Goal: Task Accomplishment & Management: Manage account settings

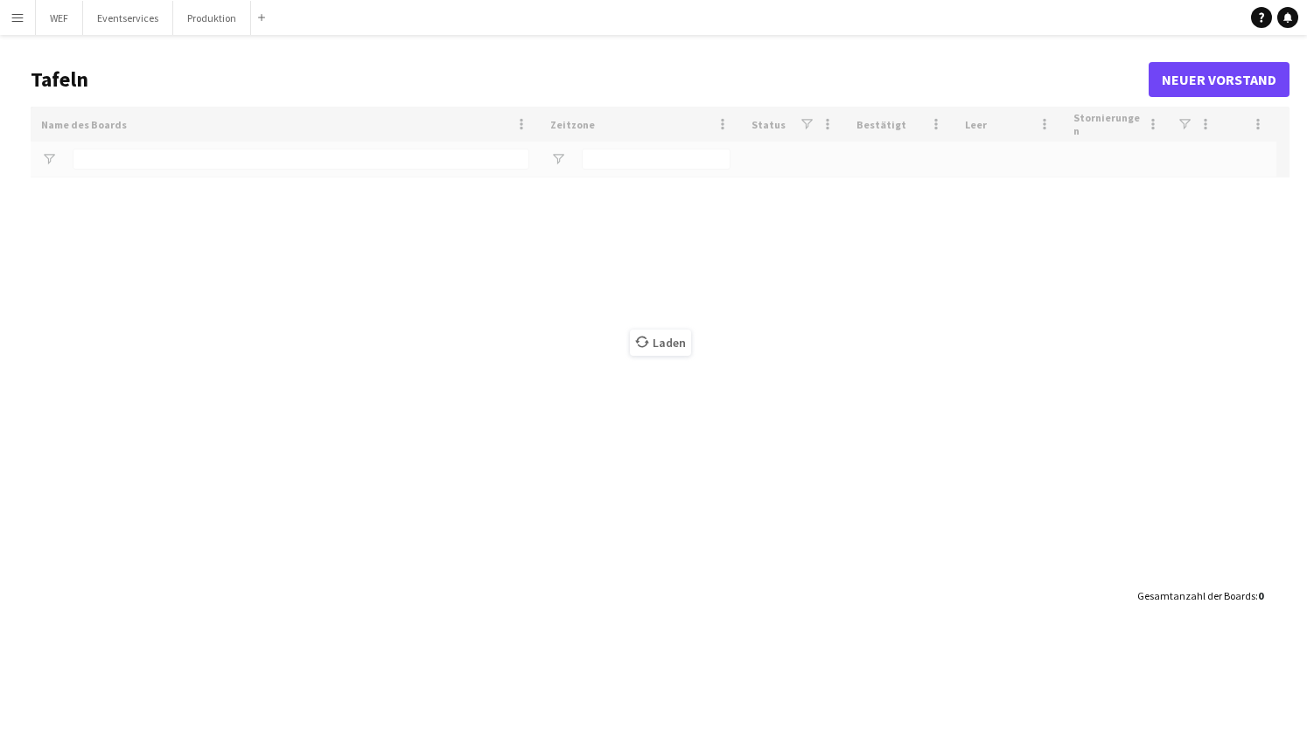
type input "***"
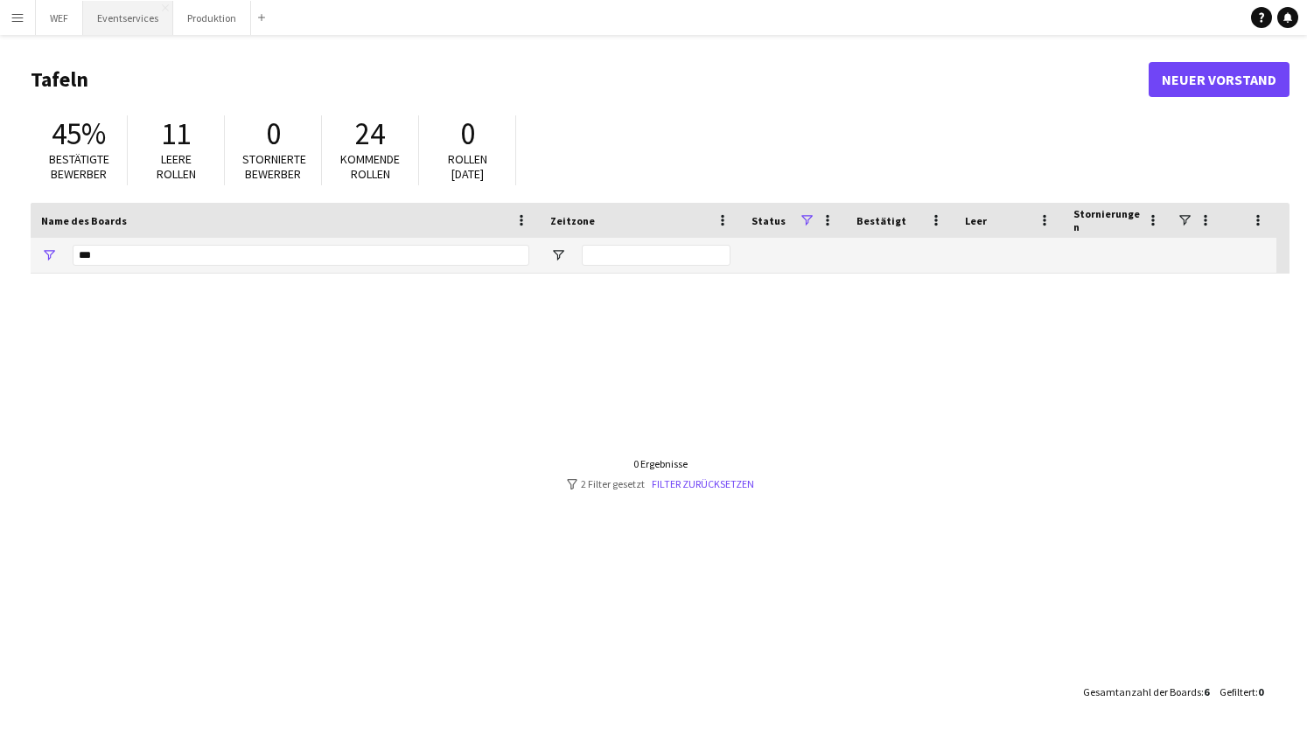
click at [128, 17] on button "Eventservices Schließen" at bounding box center [128, 18] width 90 height 34
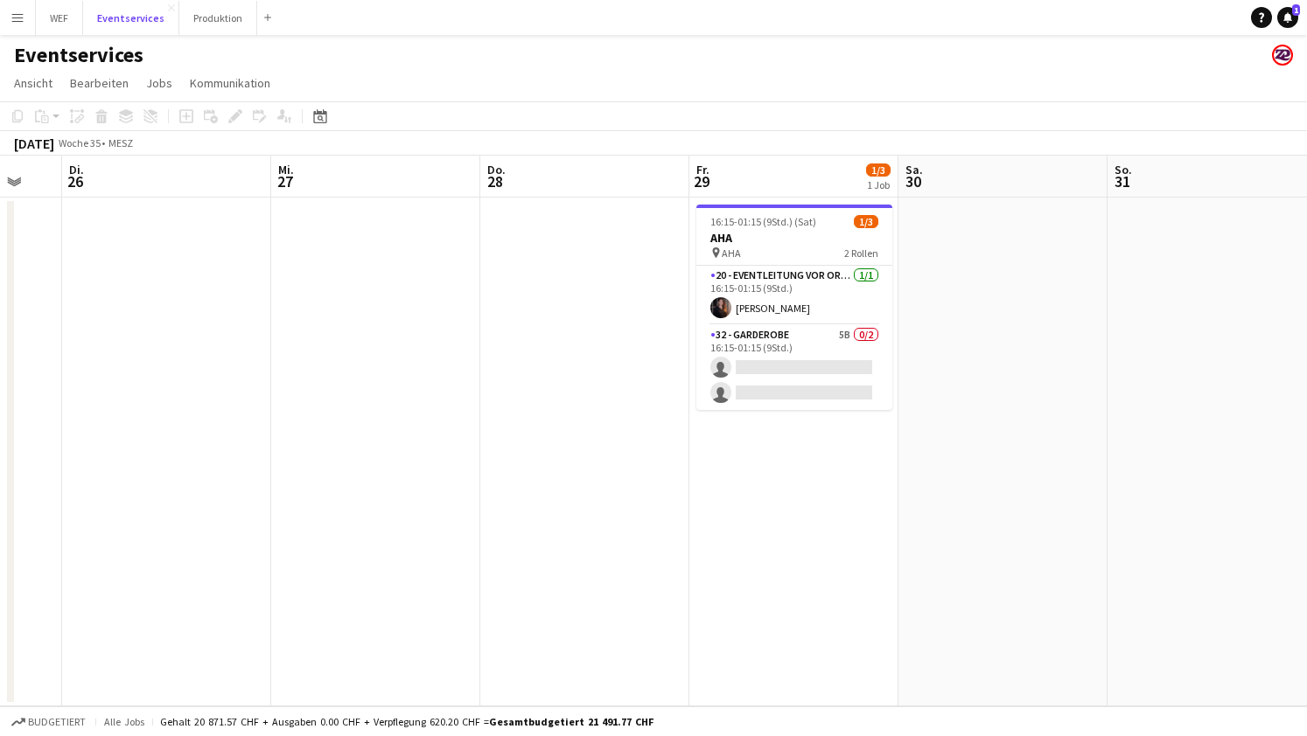
scroll to position [0, 633]
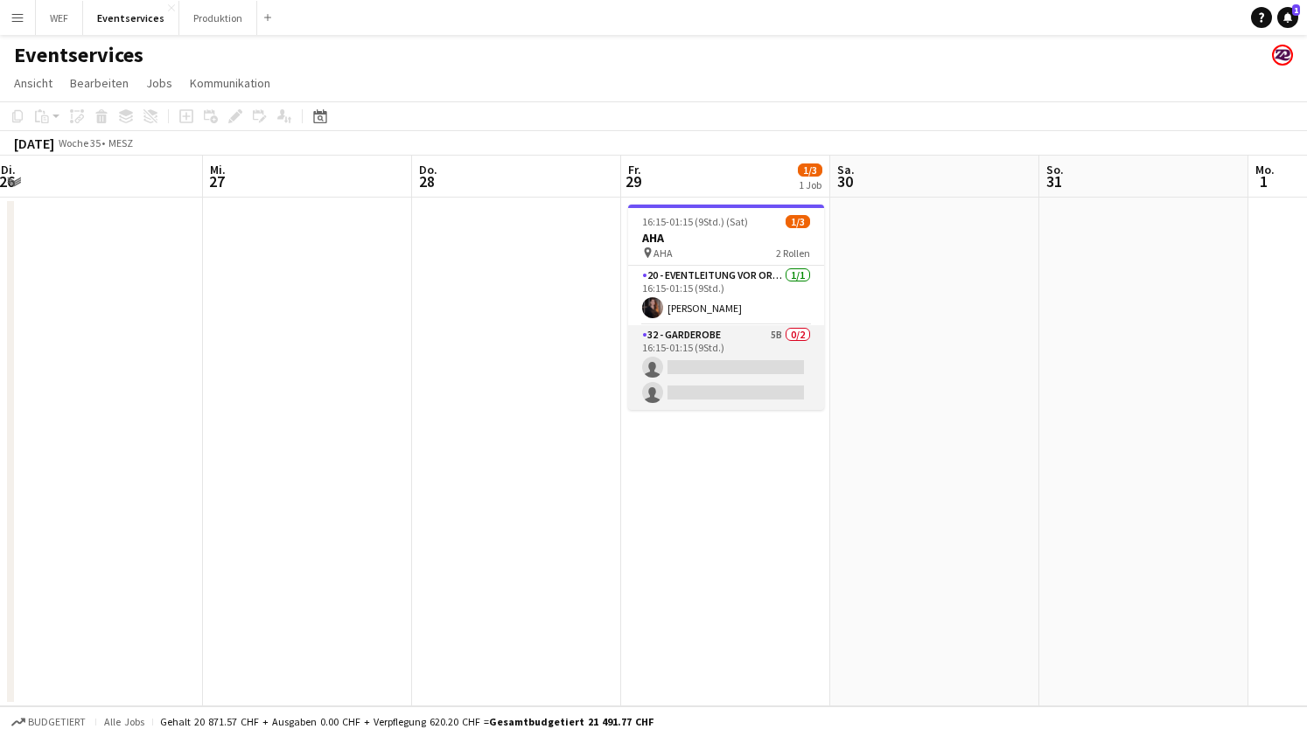
click at [759, 348] on app-card-role "32 - Garderobe 5B 0/2 16:15-01:15 (9Std.) single-neutral-actions single-neutral…" at bounding box center [726, 367] width 196 height 85
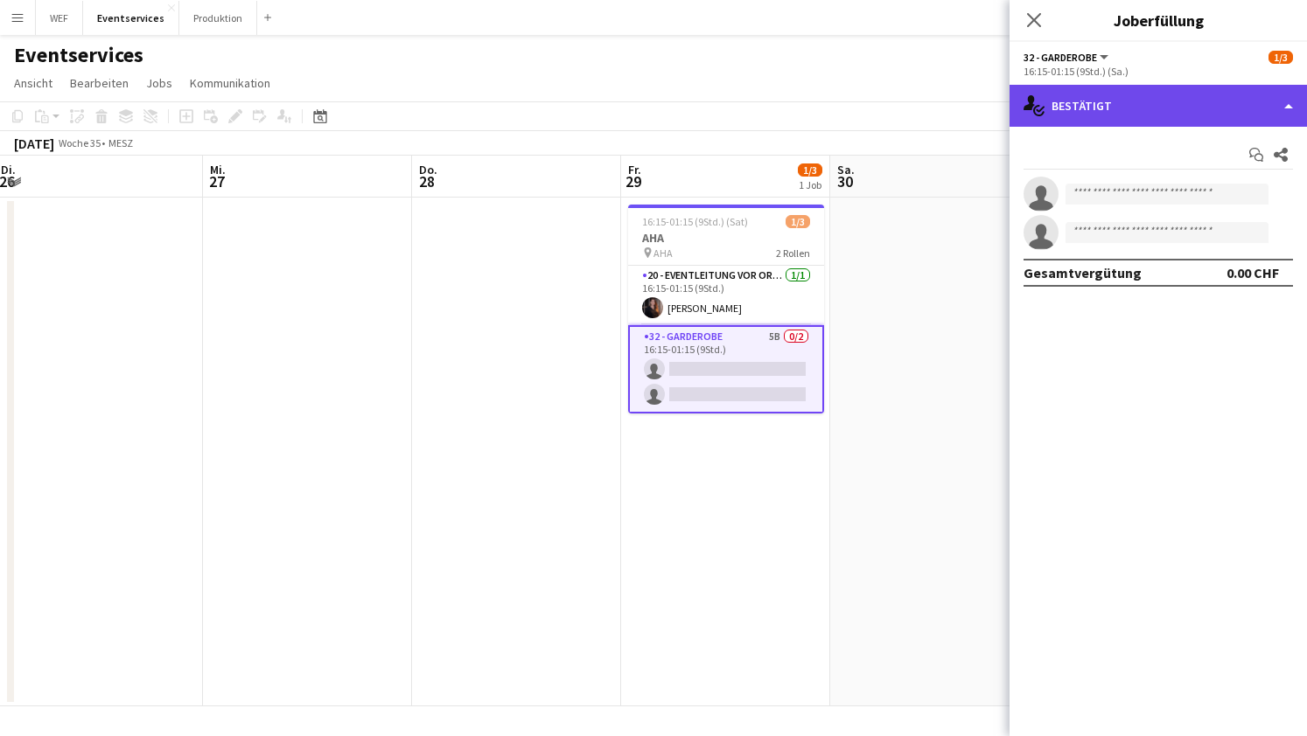
click at [1125, 106] on div "single-neutral-actions-check-2 Bestätigt" at bounding box center [1157, 106] width 297 height 42
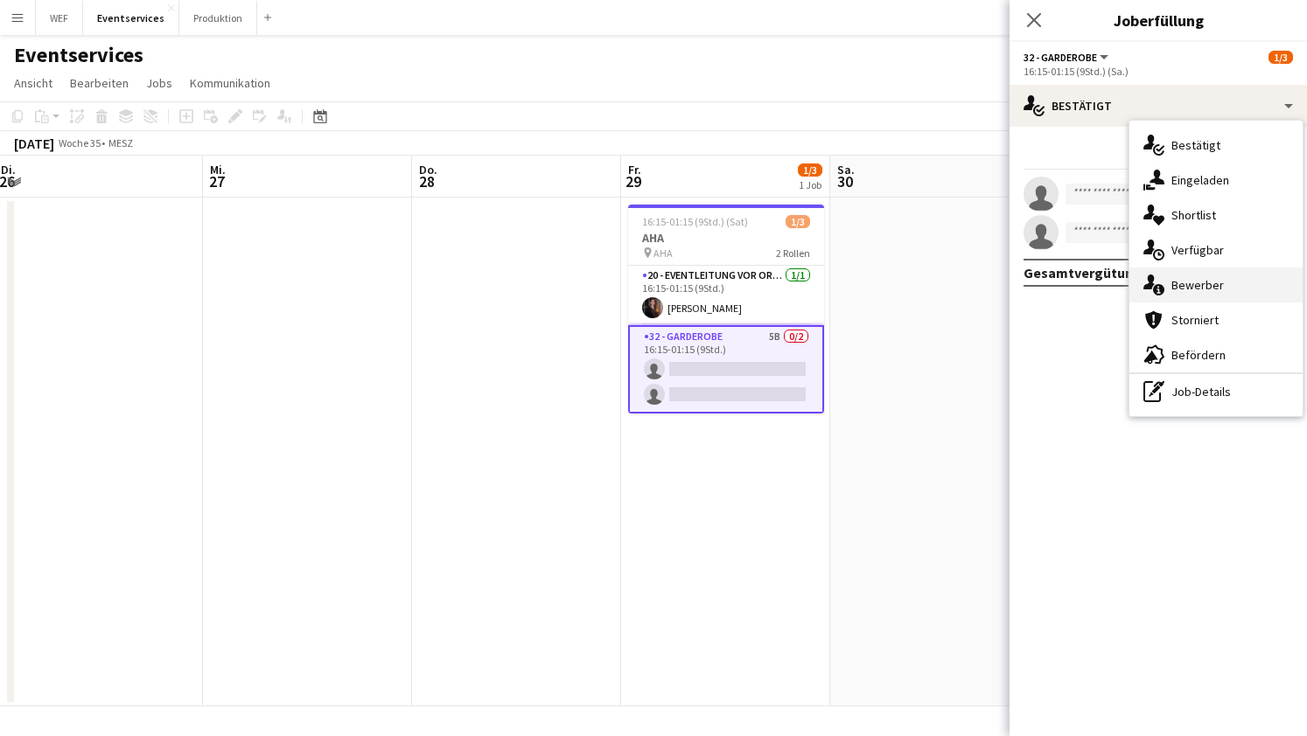
click at [1167, 283] on div "single-neutral-actions-information Bewerber" at bounding box center [1215, 285] width 173 height 35
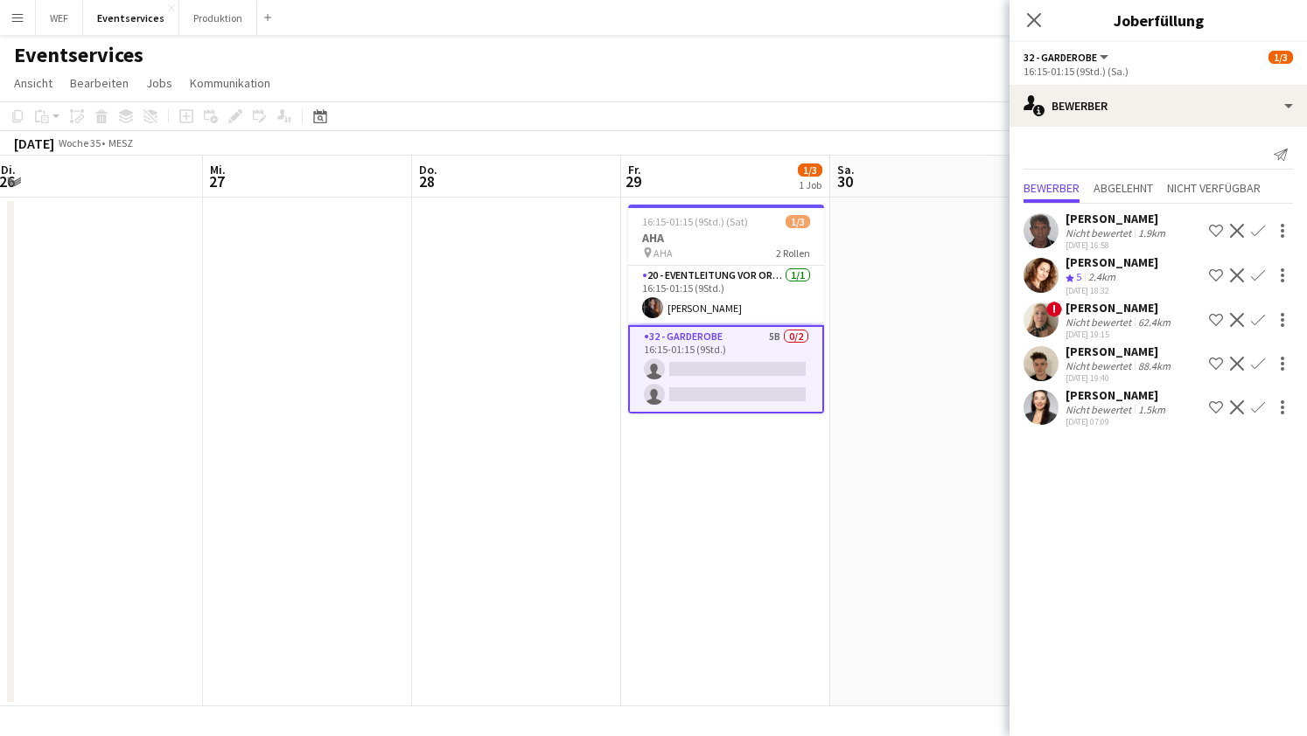
click at [502, 329] on app-date-cell at bounding box center [516, 452] width 209 height 509
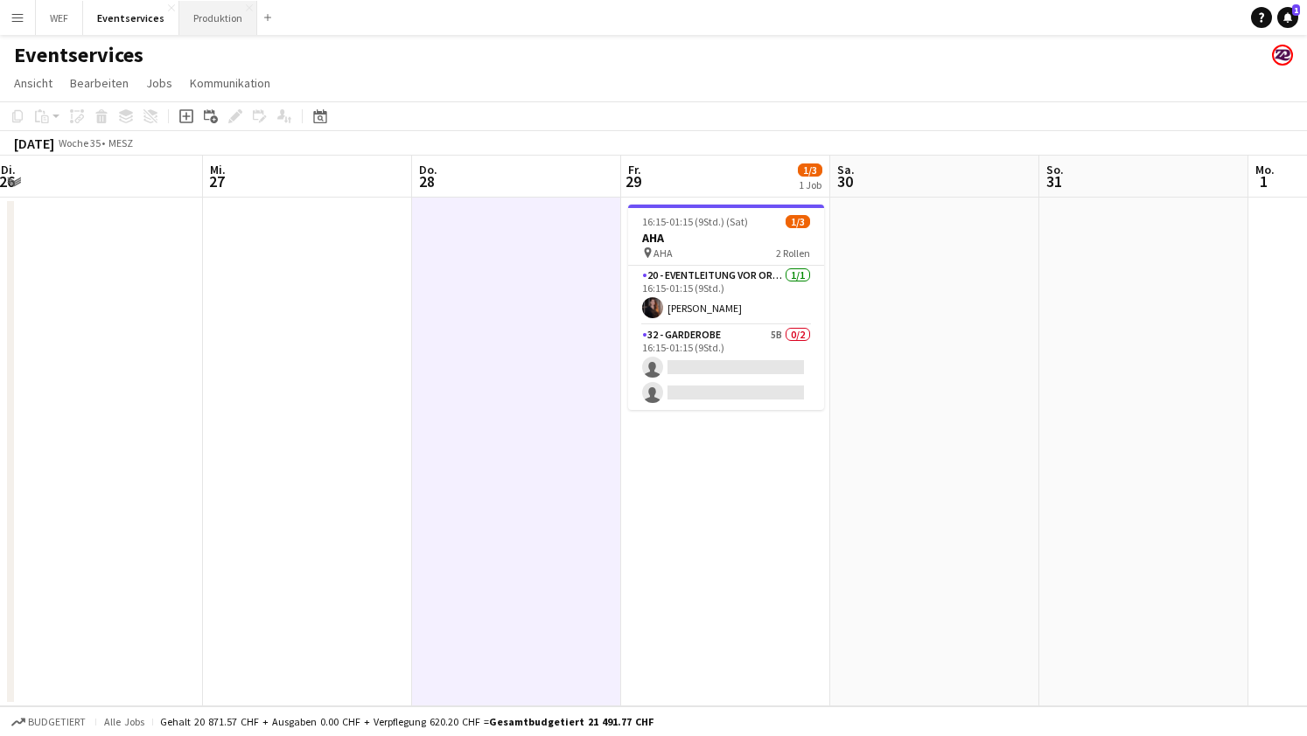
click at [206, 14] on button "Produktion Schließen" at bounding box center [218, 18] width 78 height 34
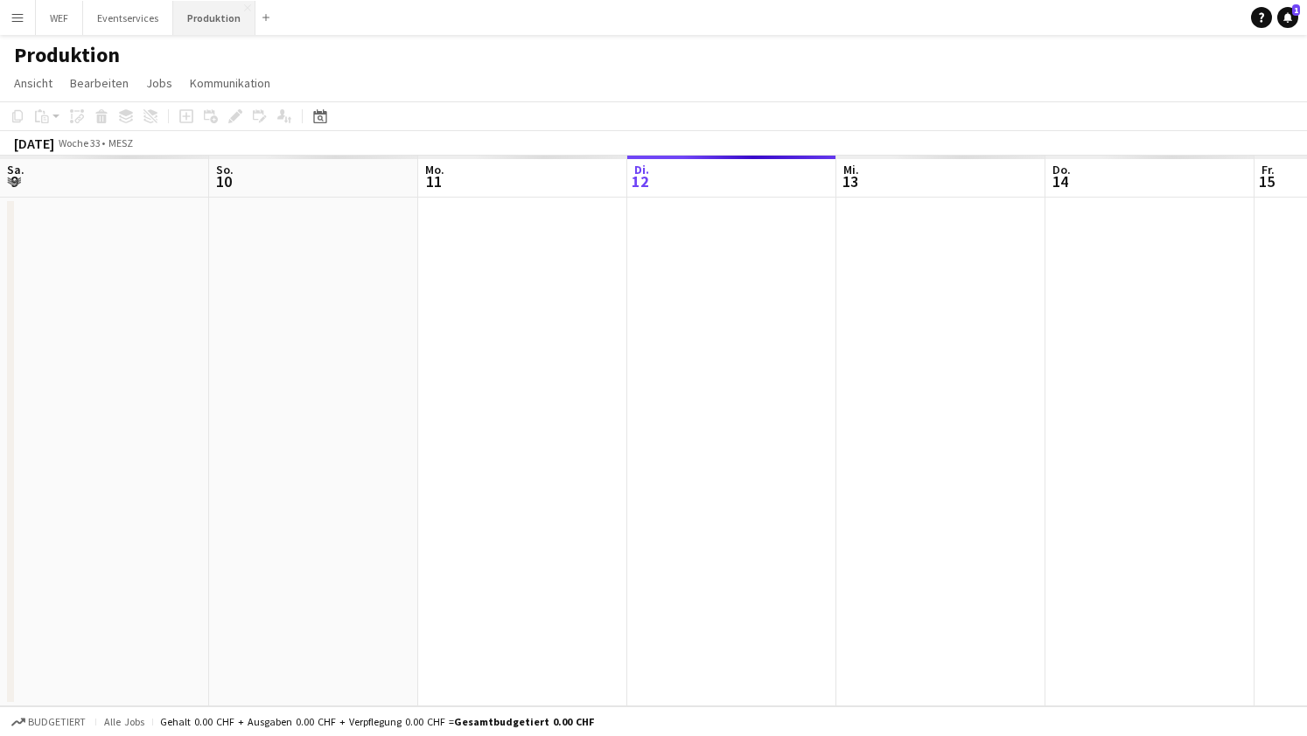
scroll to position [0, 418]
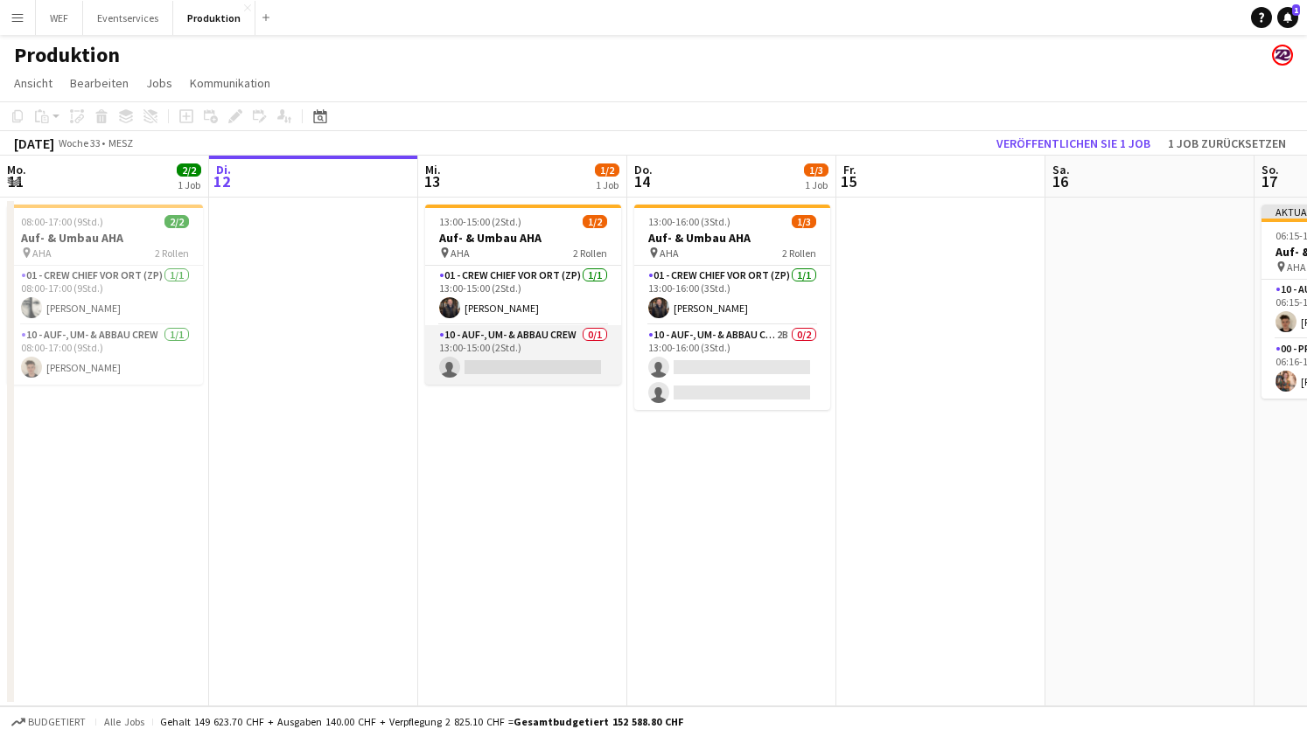
click at [513, 341] on app-card-role "10 - Auf-, Um- & Abbau Crew 0/1 13:00-15:00 (2Std.) single-neutral-actions" at bounding box center [523, 354] width 196 height 59
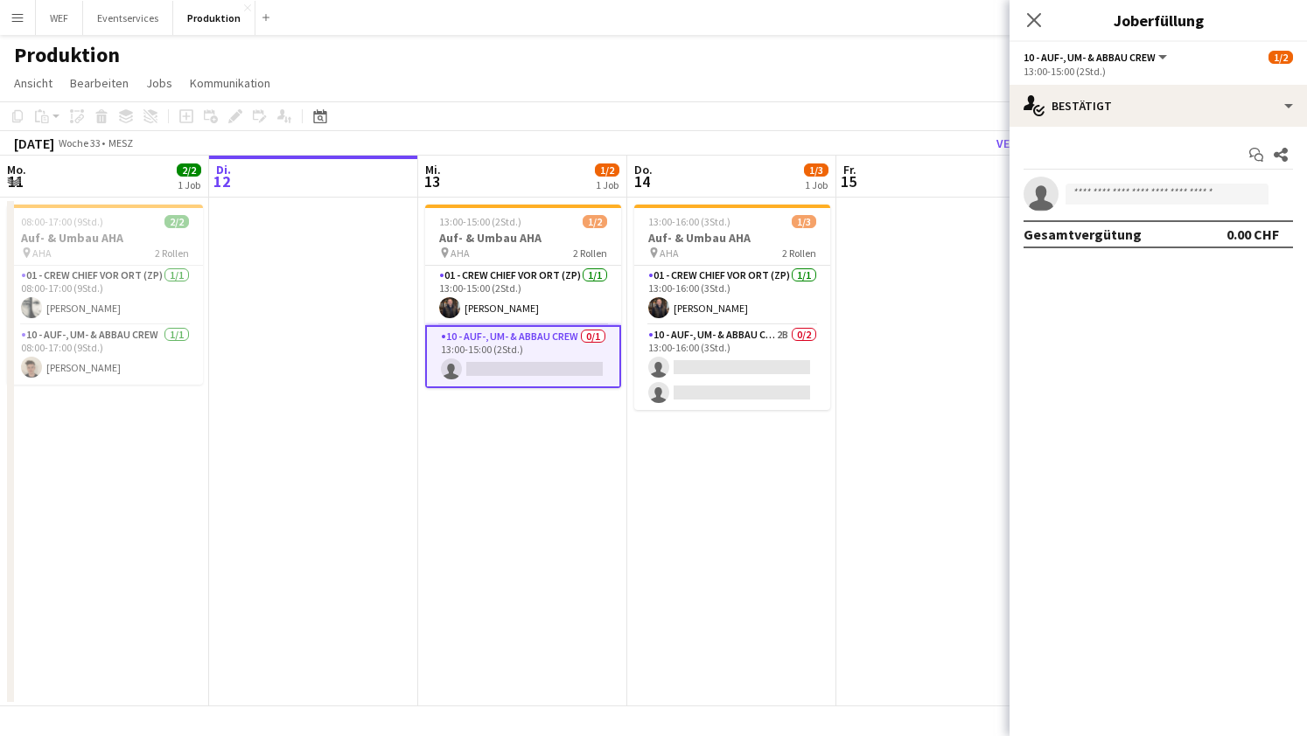
click at [982, 446] on app-date-cell at bounding box center [940, 452] width 209 height 509
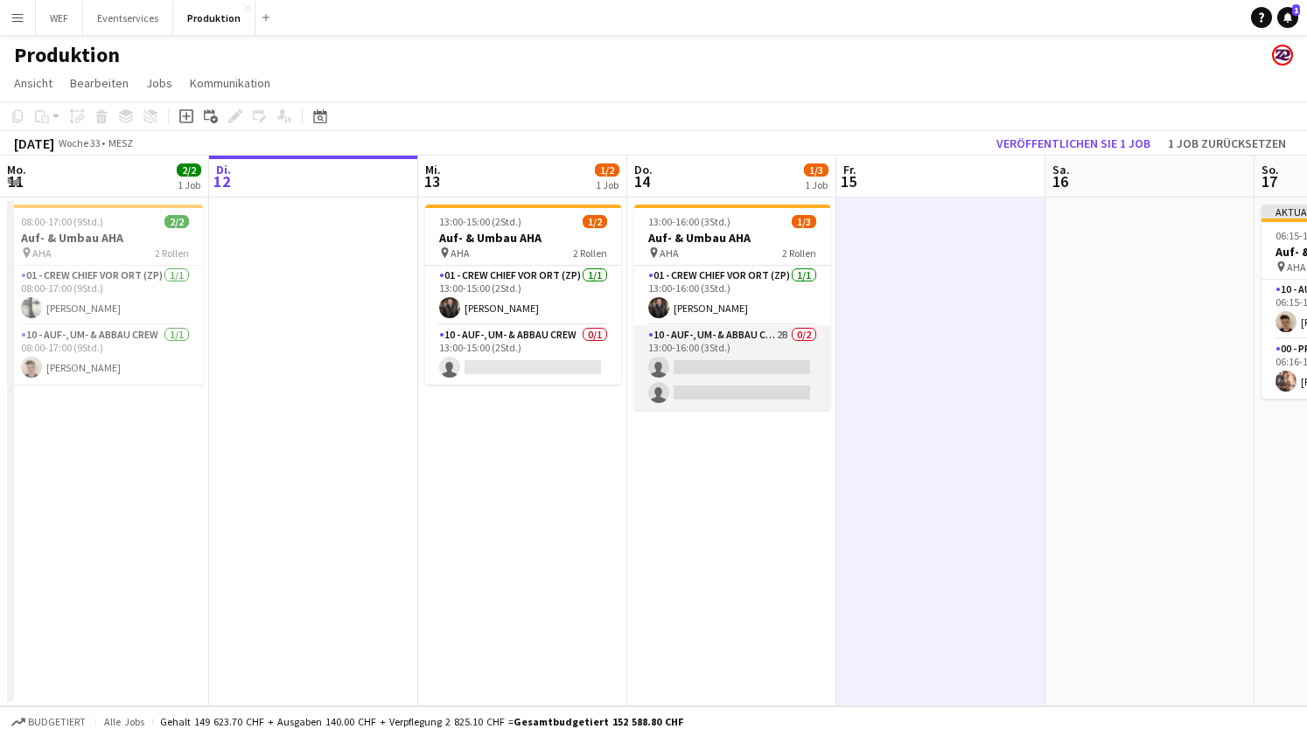
click at [763, 359] on app-card-role "10 - Auf-, Um- & Abbau Crew 2B 0/2 13:00-16:00 (3Std.) single-neutral-actions s…" at bounding box center [732, 367] width 196 height 85
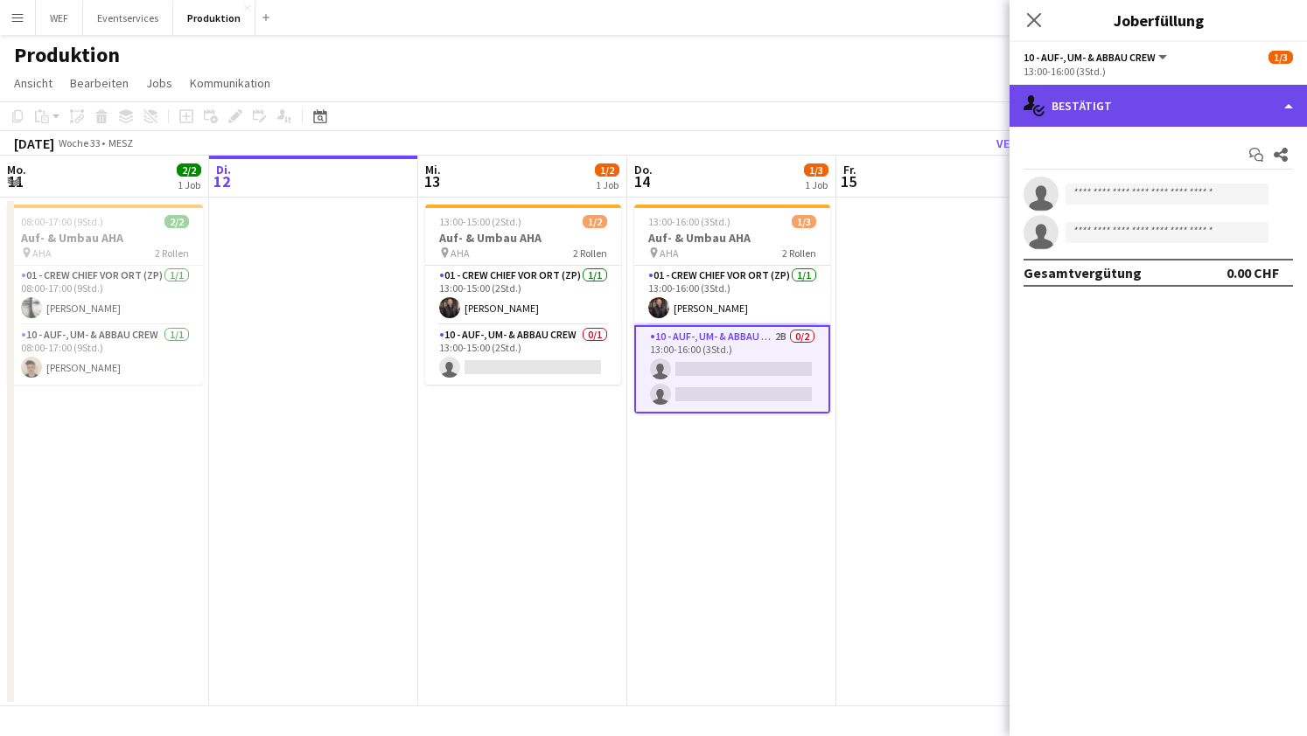
click at [1188, 119] on div "single-neutral-actions-check-2 Bestätigt" at bounding box center [1157, 106] width 297 height 42
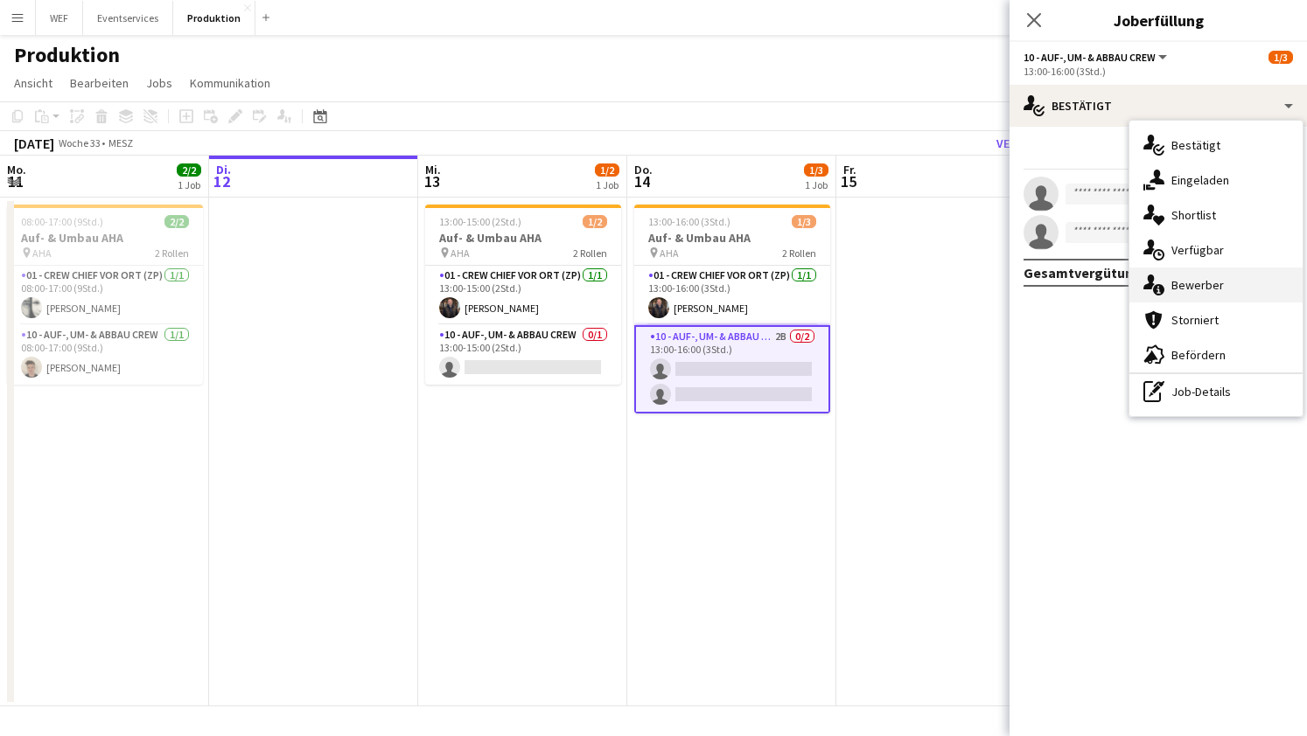
click at [1180, 276] on div "single-neutral-actions-information Bewerber" at bounding box center [1215, 285] width 173 height 35
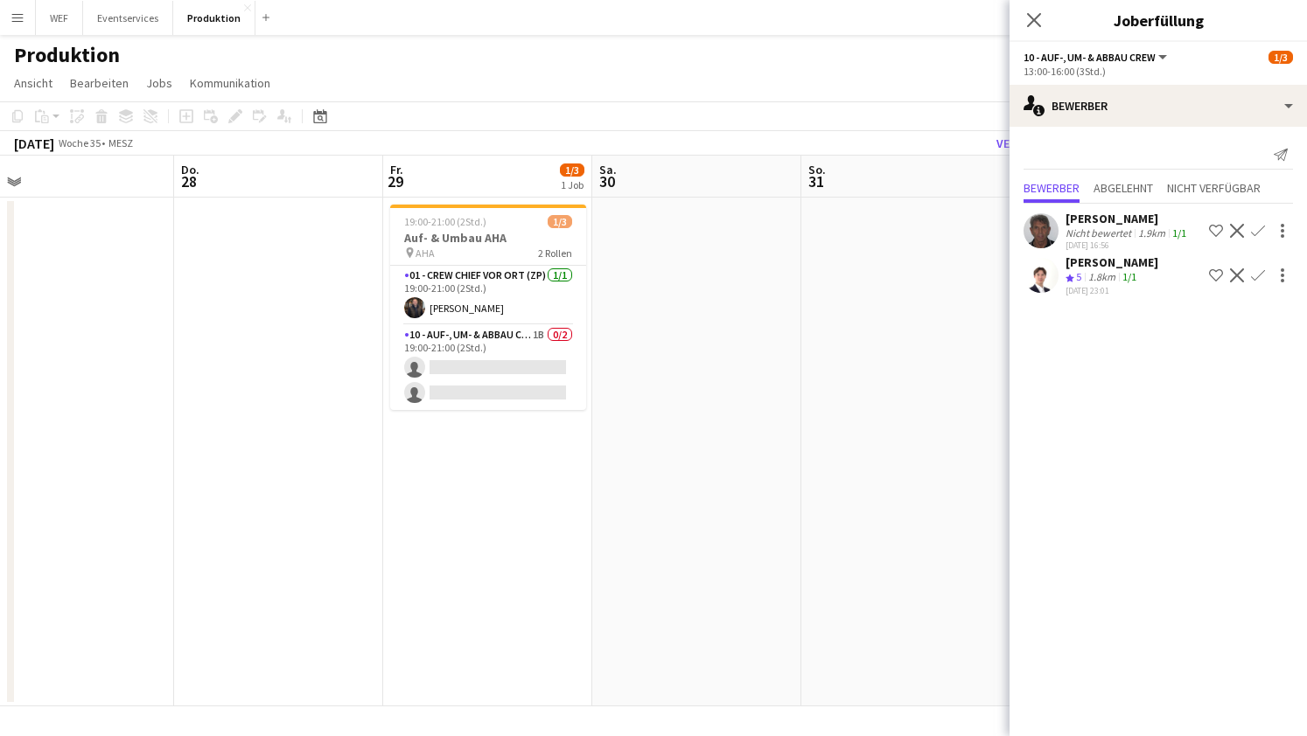
scroll to position [0, 599]
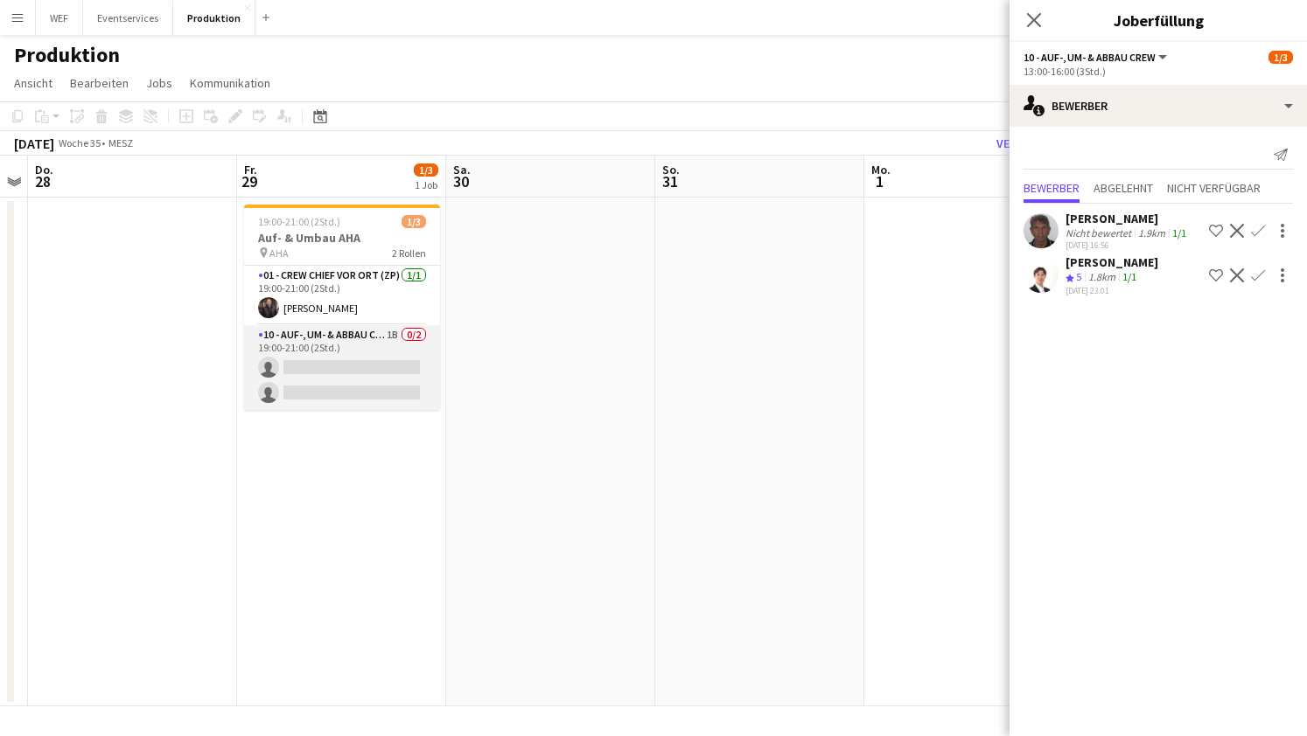
click at [293, 368] on app-card-role "10 - Auf-, Um- & Abbau Crew 1B 0/2 19:00-21:00 (2Std.) single-neutral-actions s…" at bounding box center [342, 367] width 196 height 85
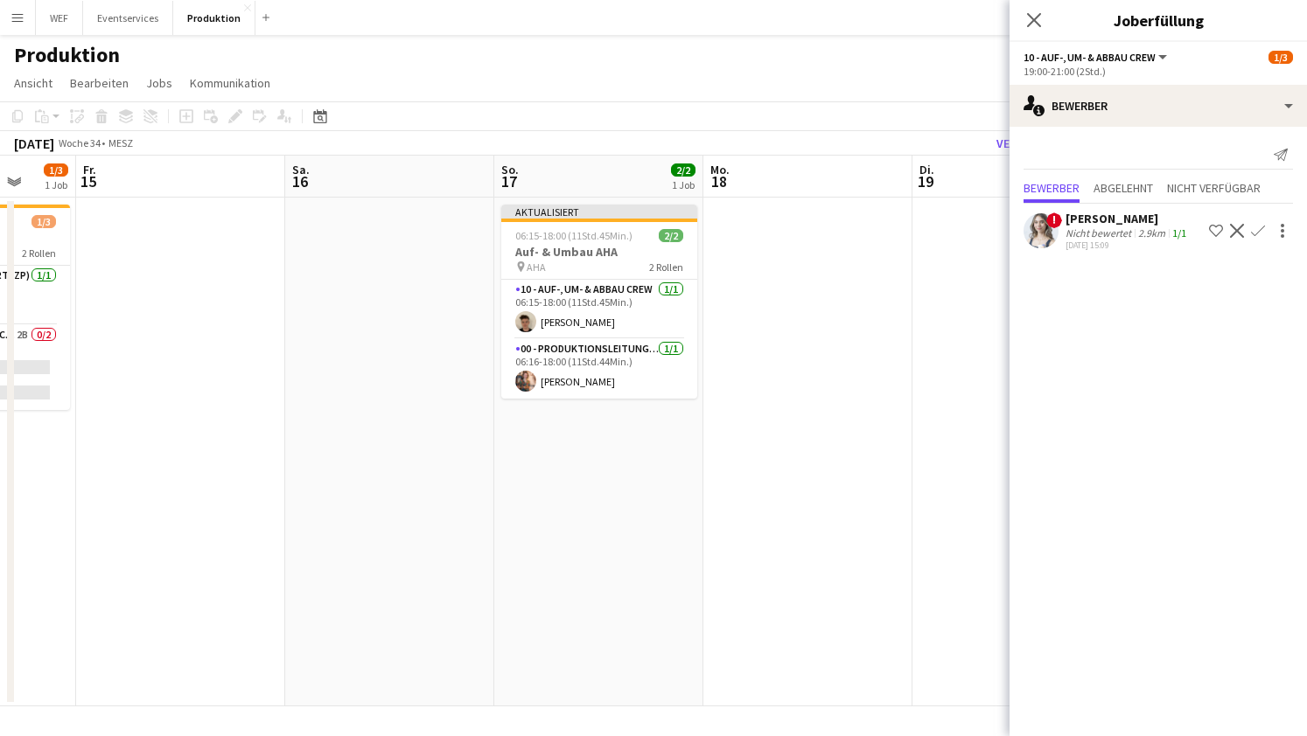
scroll to position [0, 550]
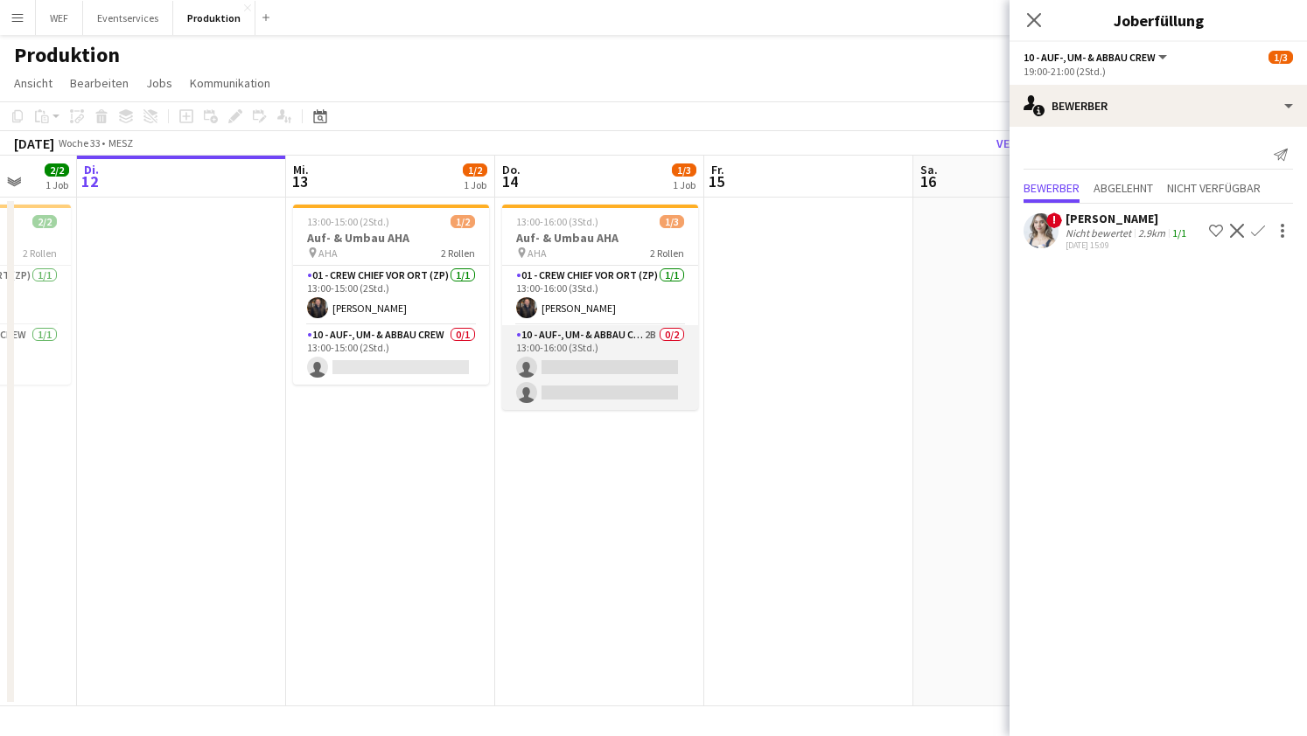
click at [610, 363] on app-card-role "10 - Auf-, Um- & Abbau Crew 2B 0/2 13:00-16:00 (3Std.) single-neutral-actions s…" at bounding box center [600, 367] width 196 height 85
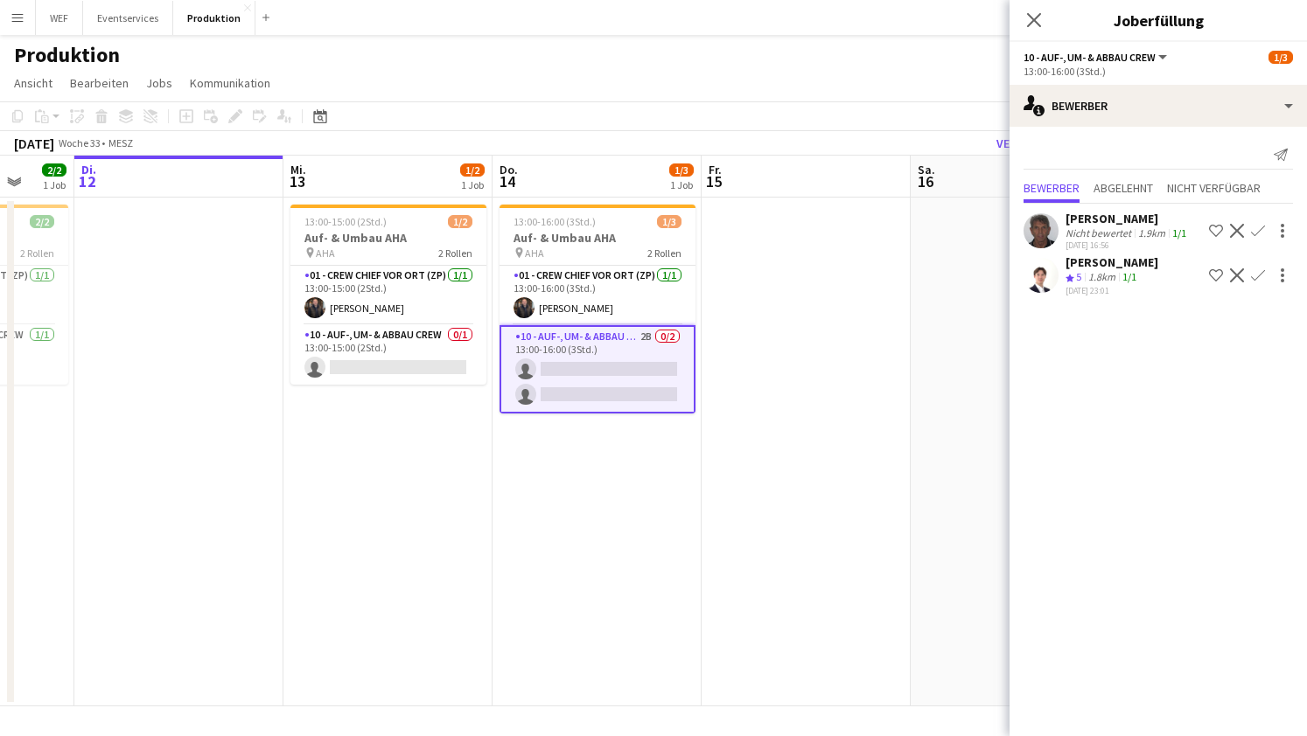
scroll to position [0, 715]
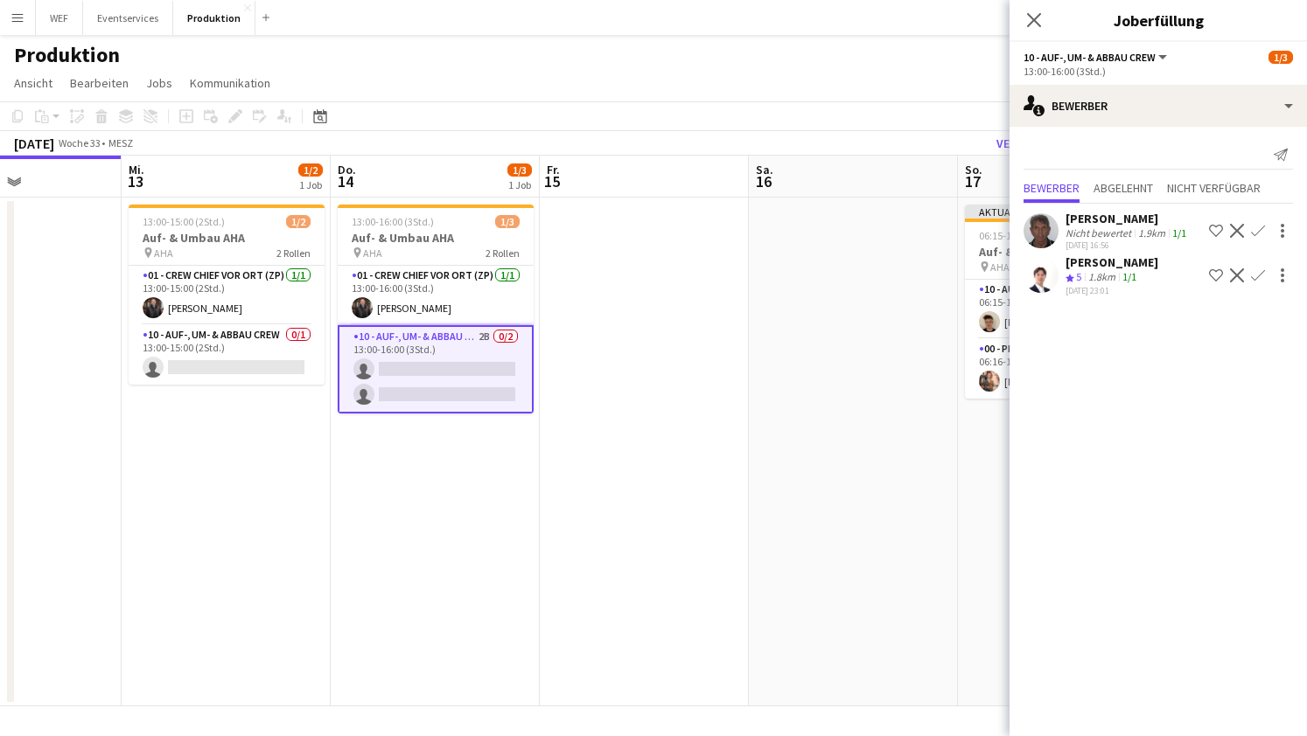
click at [1257, 231] on app-icon "Bestätigen" at bounding box center [1258, 231] width 14 height 14
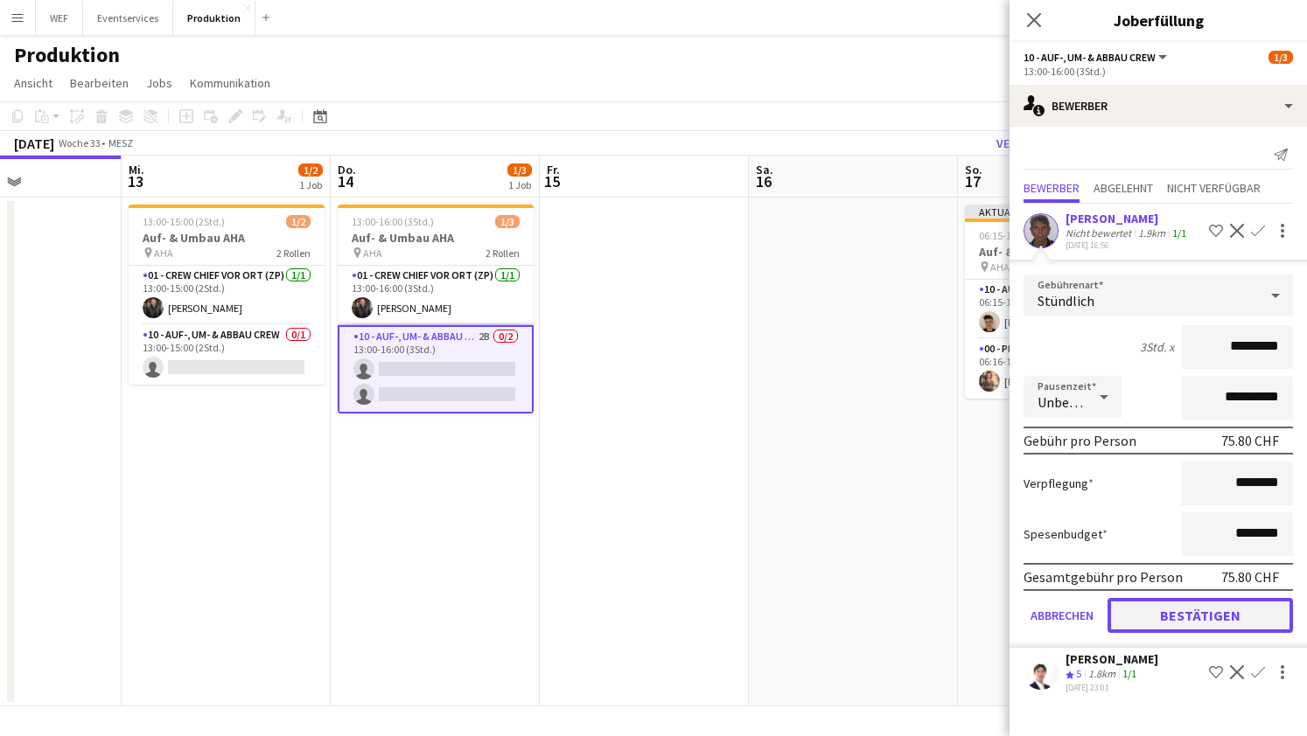
click at [1195, 610] on button "Bestätigen" at bounding box center [1199, 615] width 185 height 35
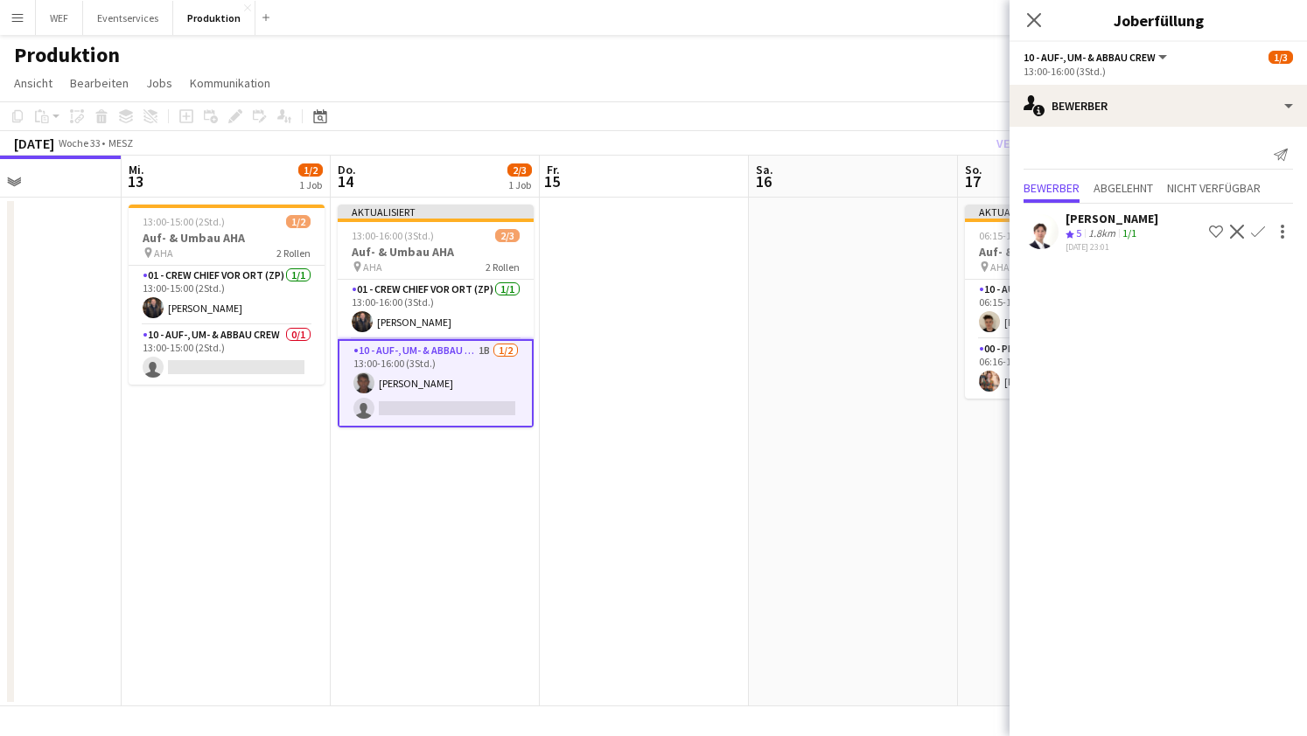
click at [1259, 227] on app-icon "Bestätigen" at bounding box center [1258, 232] width 14 height 14
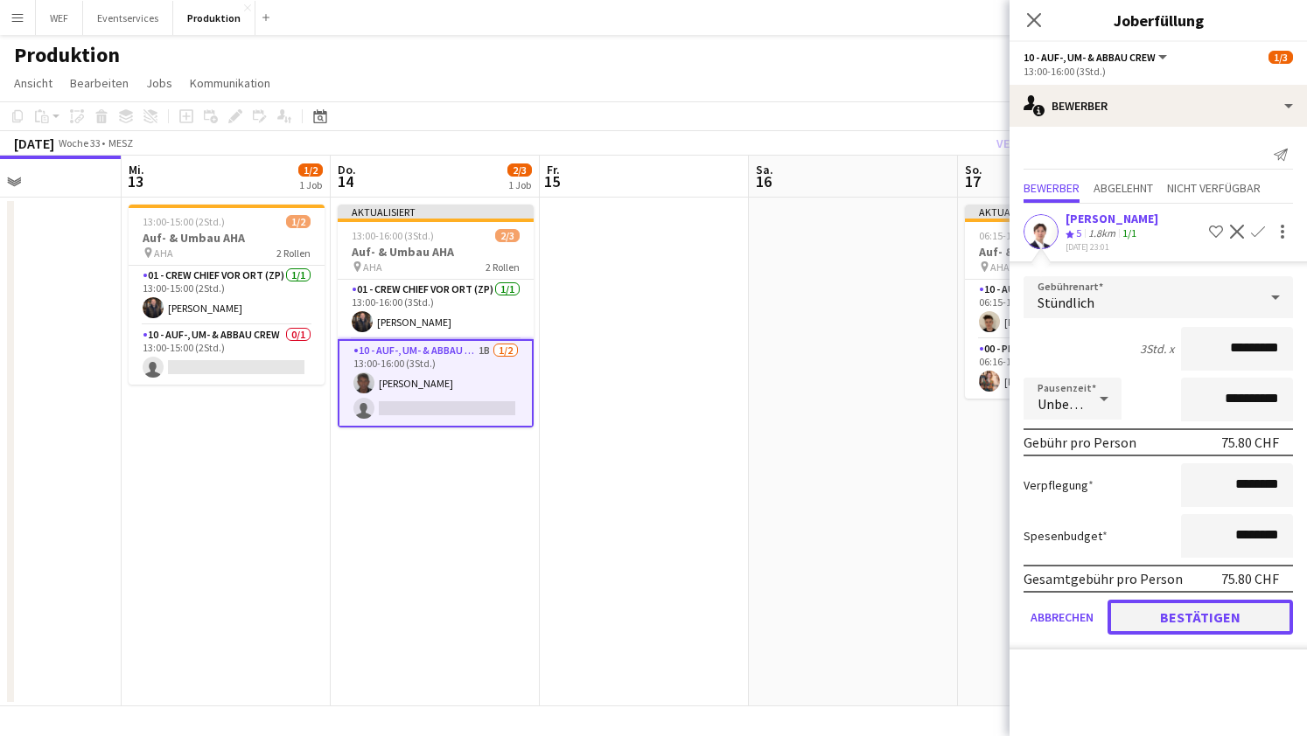
click at [1209, 608] on button "Bestätigen" at bounding box center [1199, 617] width 185 height 35
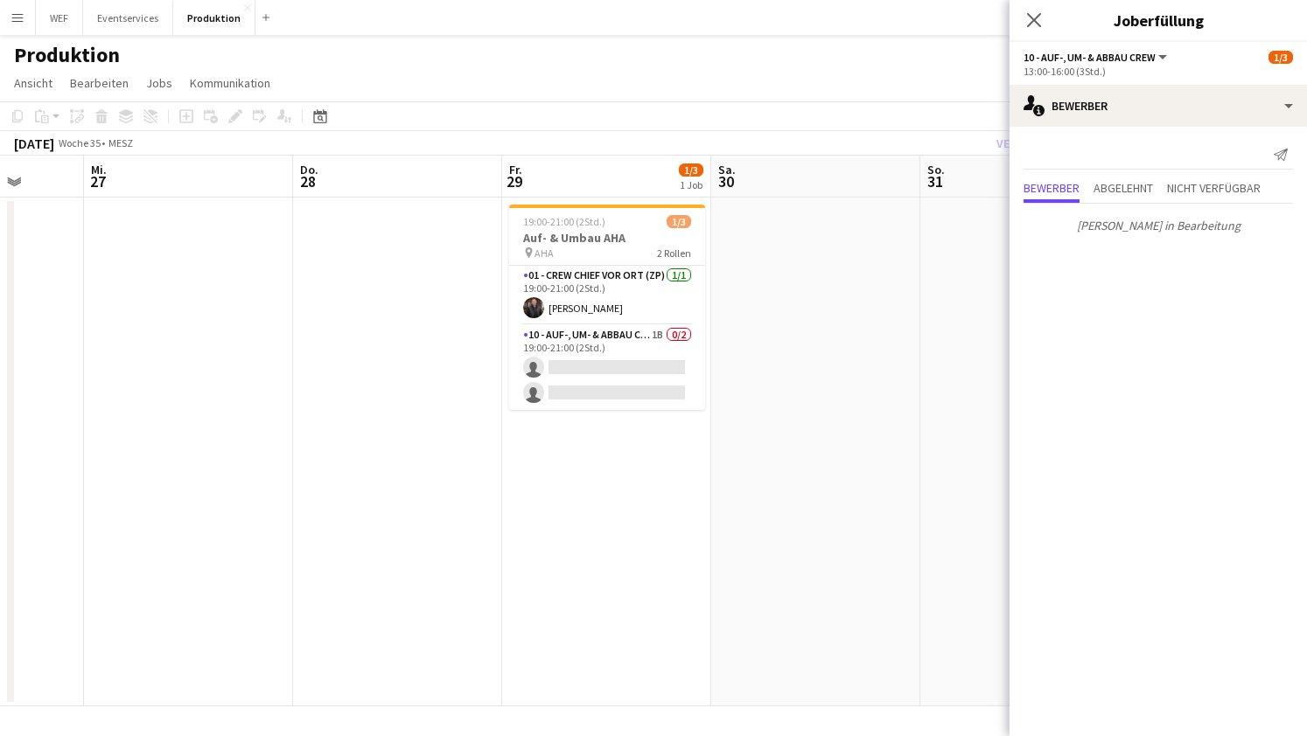
scroll to position [0, 821]
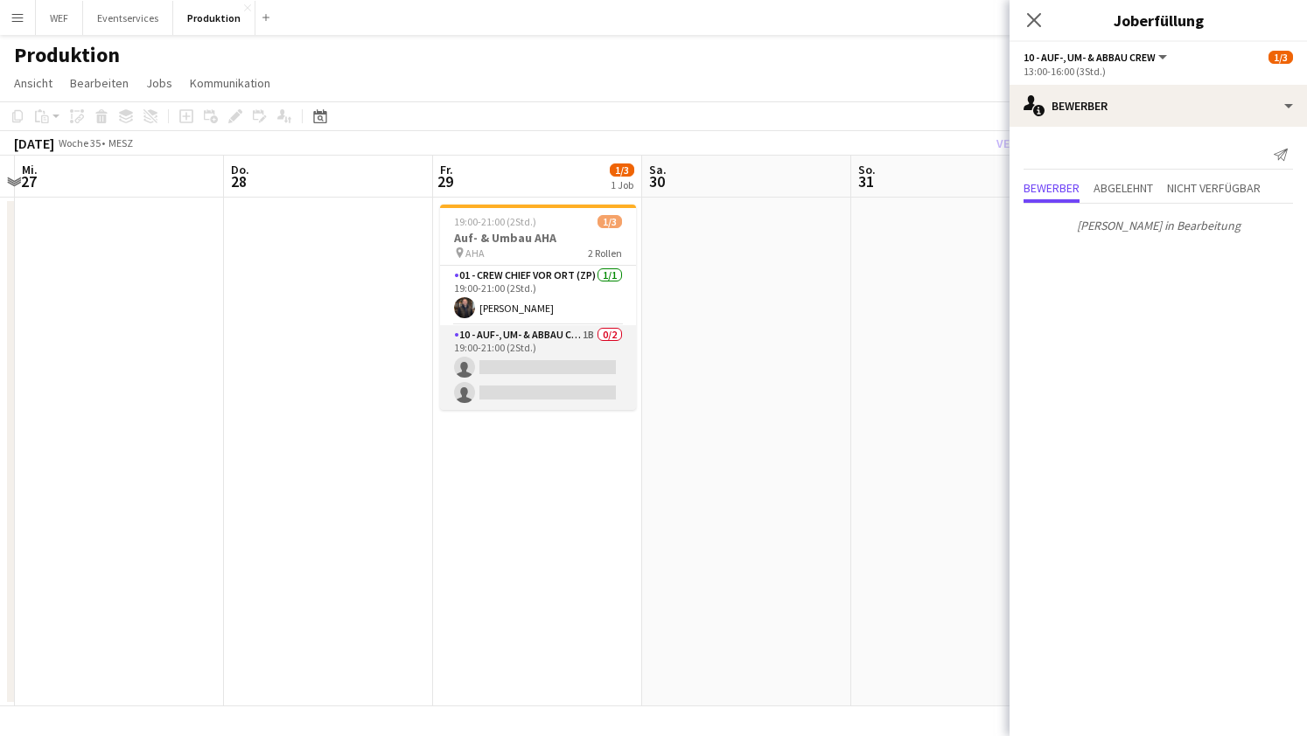
click at [599, 330] on app-card-role "10 - Auf-, Um- & Abbau Crew 1B 0/2 19:00-21:00 (2Std.) single-neutral-actions s…" at bounding box center [538, 367] width 196 height 85
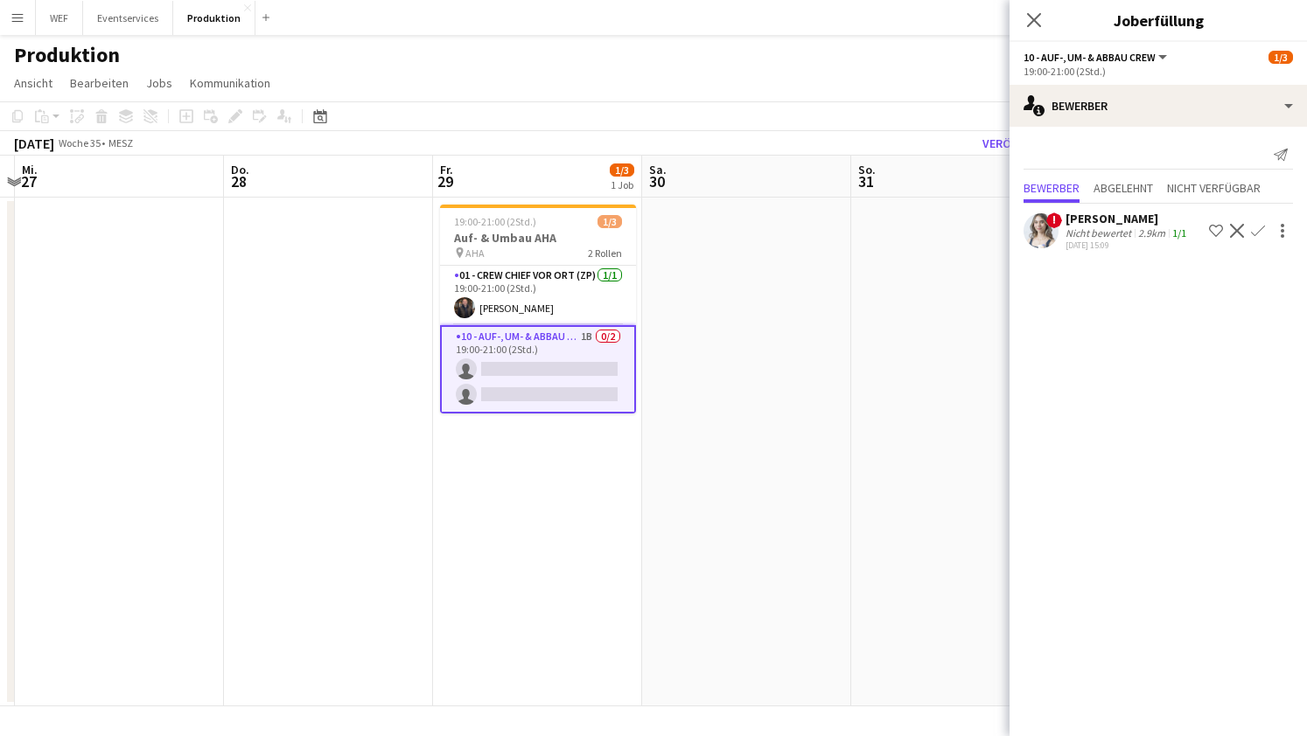
click at [1256, 234] on app-icon "Bestätigen" at bounding box center [1258, 231] width 14 height 14
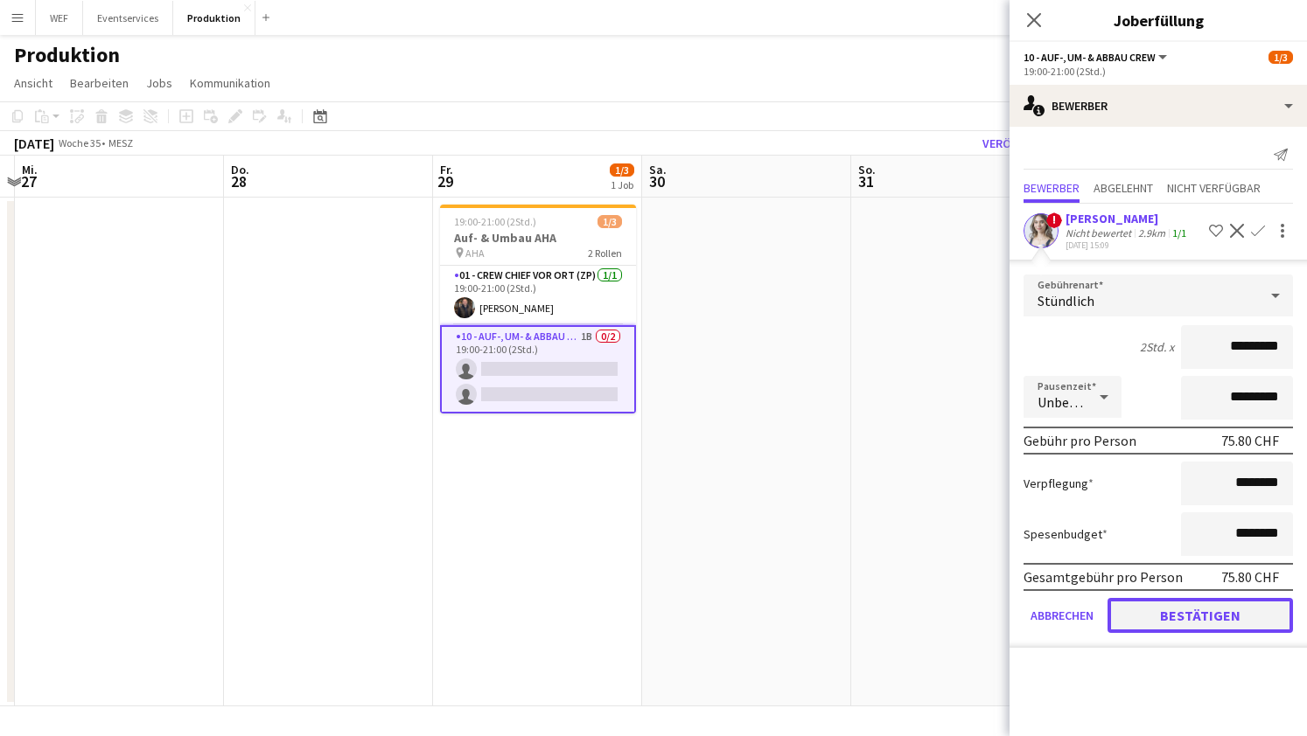
click at [1168, 617] on button "Bestätigen" at bounding box center [1199, 615] width 185 height 35
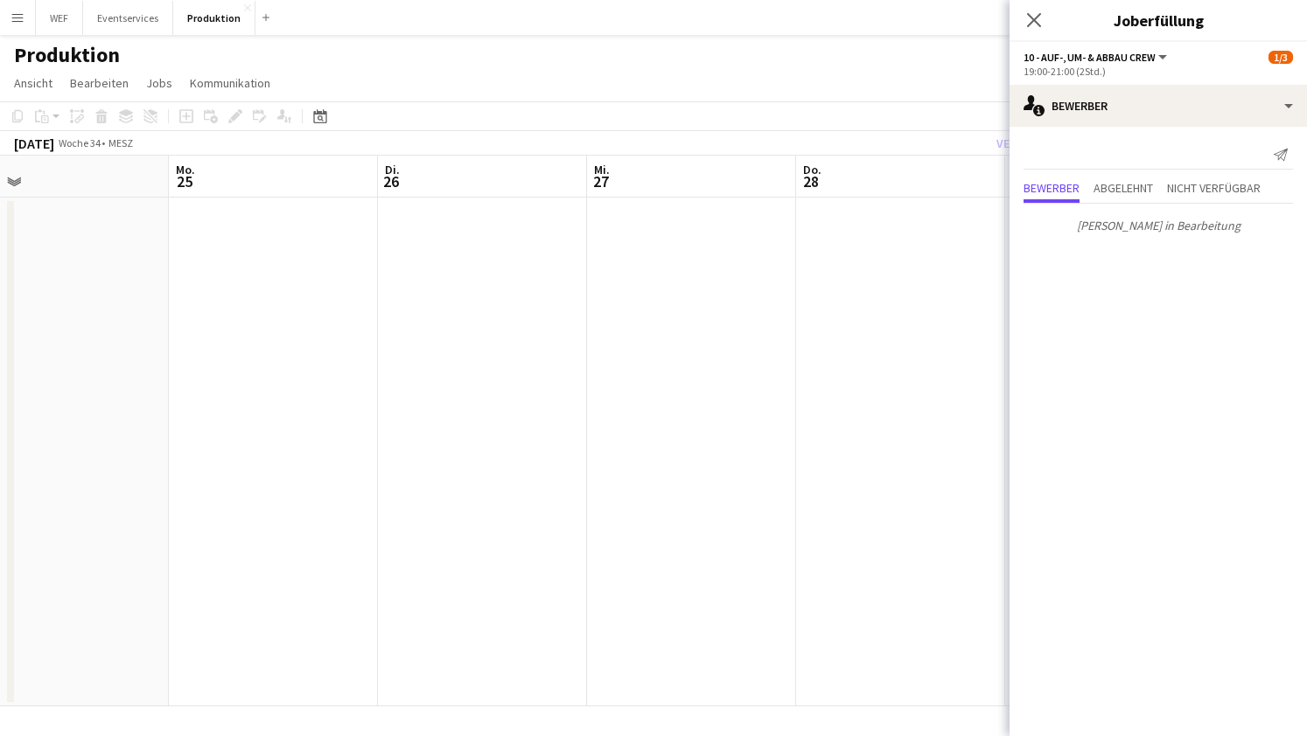
scroll to position [0, 487]
click at [126, 12] on button "Eventservices Schließen" at bounding box center [128, 18] width 90 height 34
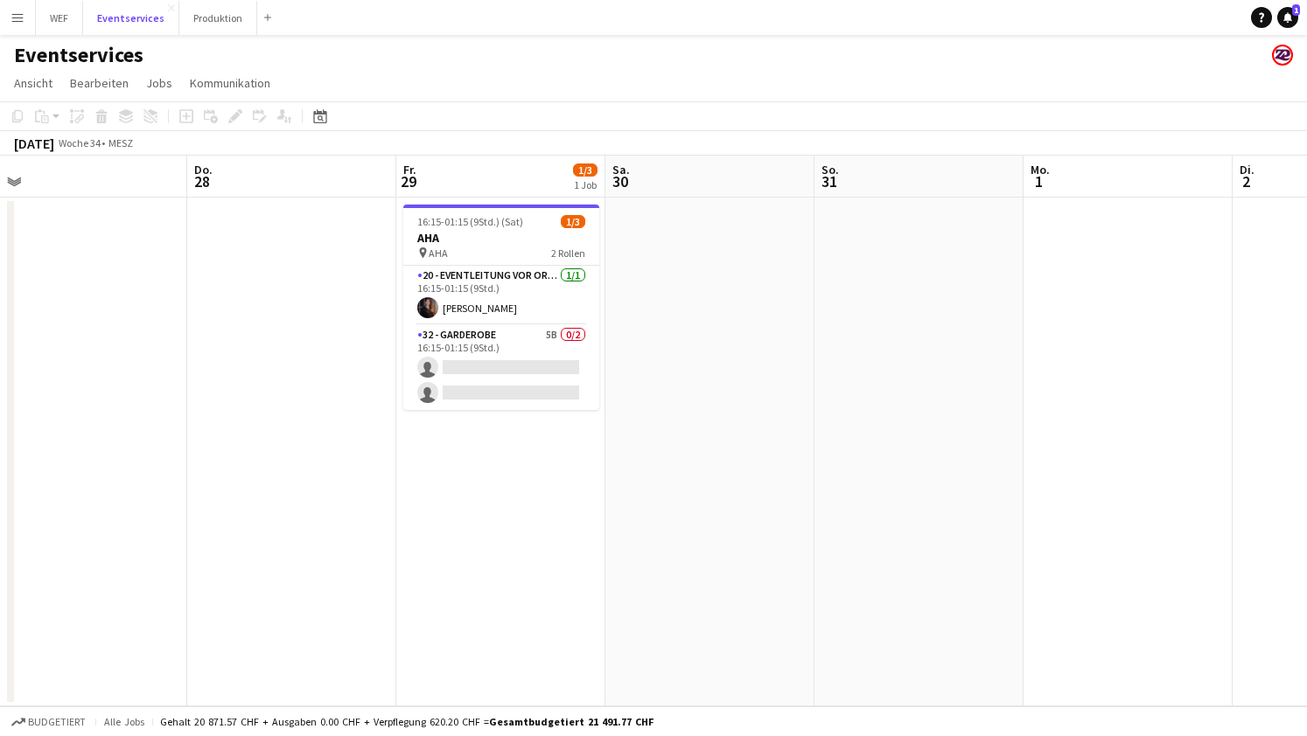
scroll to position [0, 440]
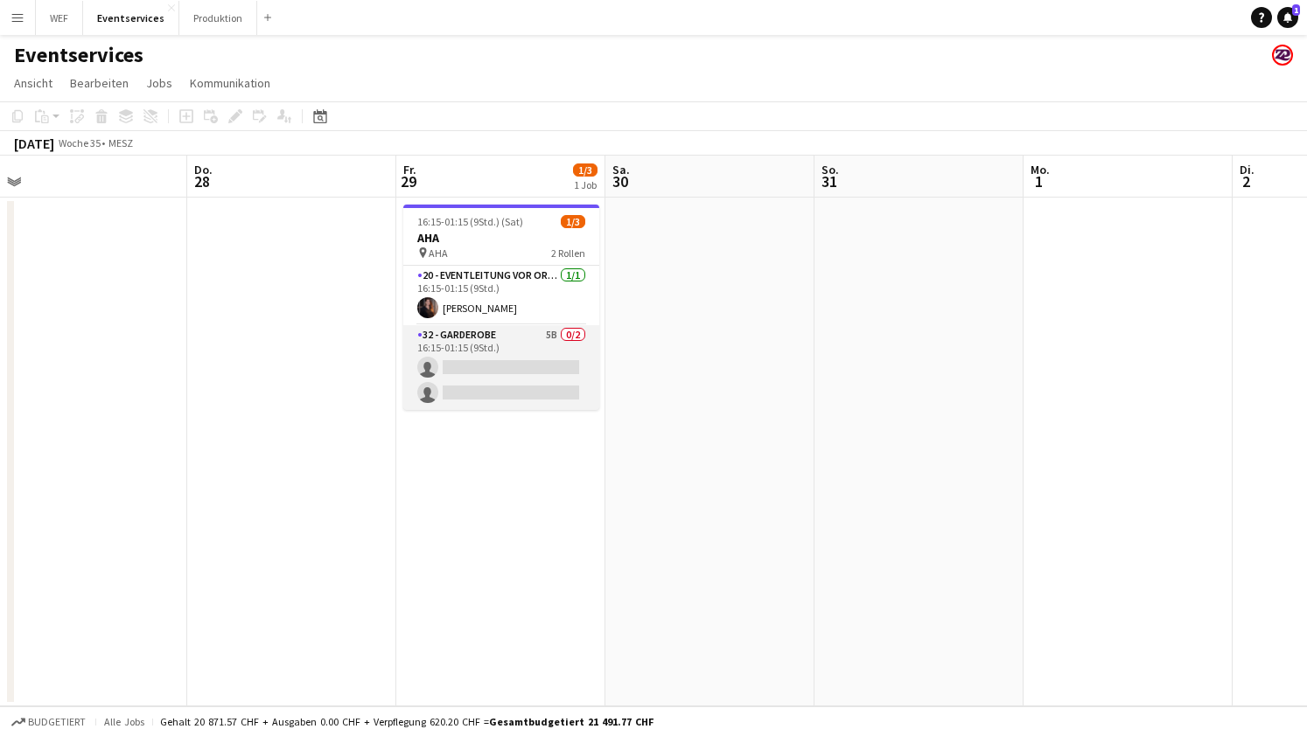
click at [492, 373] on app-card-role "32 - Garderobe 5B 0/2 16:15-01:15 (9Std.) single-neutral-actions single-neutral…" at bounding box center [501, 367] width 196 height 85
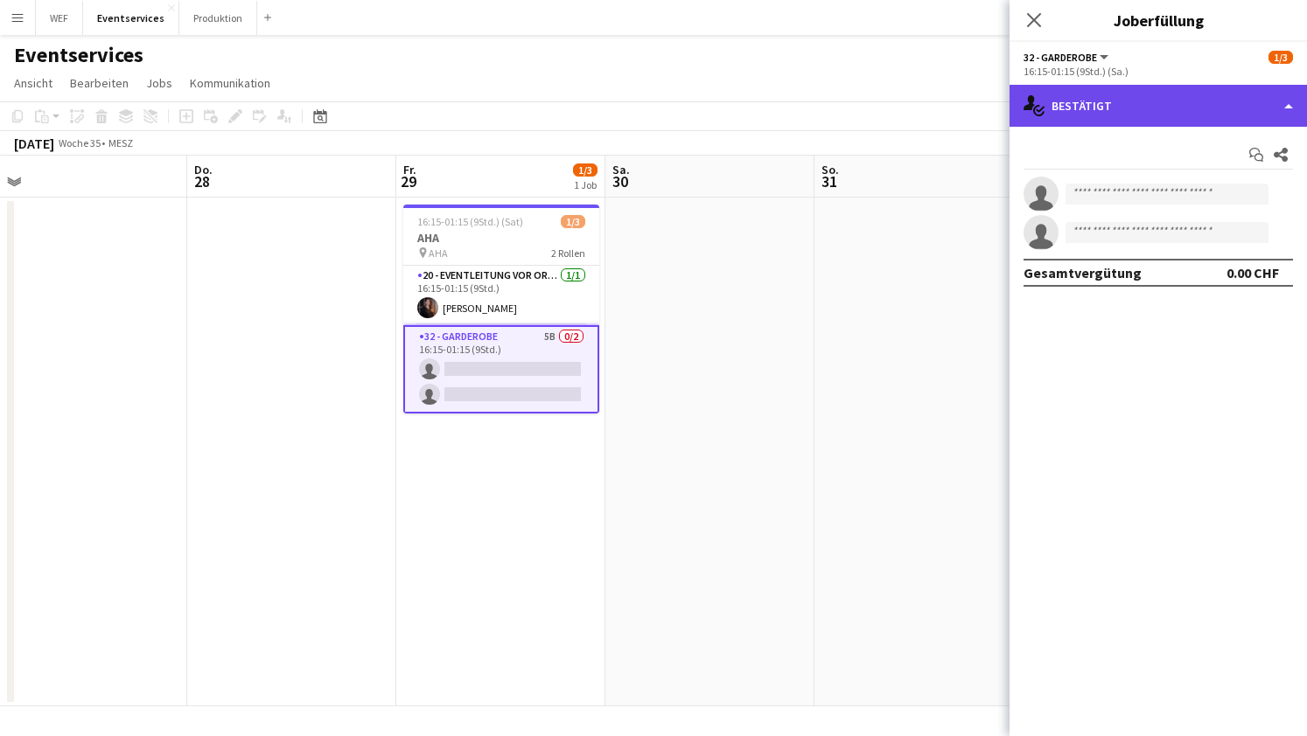
click at [1224, 111] on div "single-neutral-actions-check-2 Bestätigt" at bounding box center [1157, 106] width 297 height 42
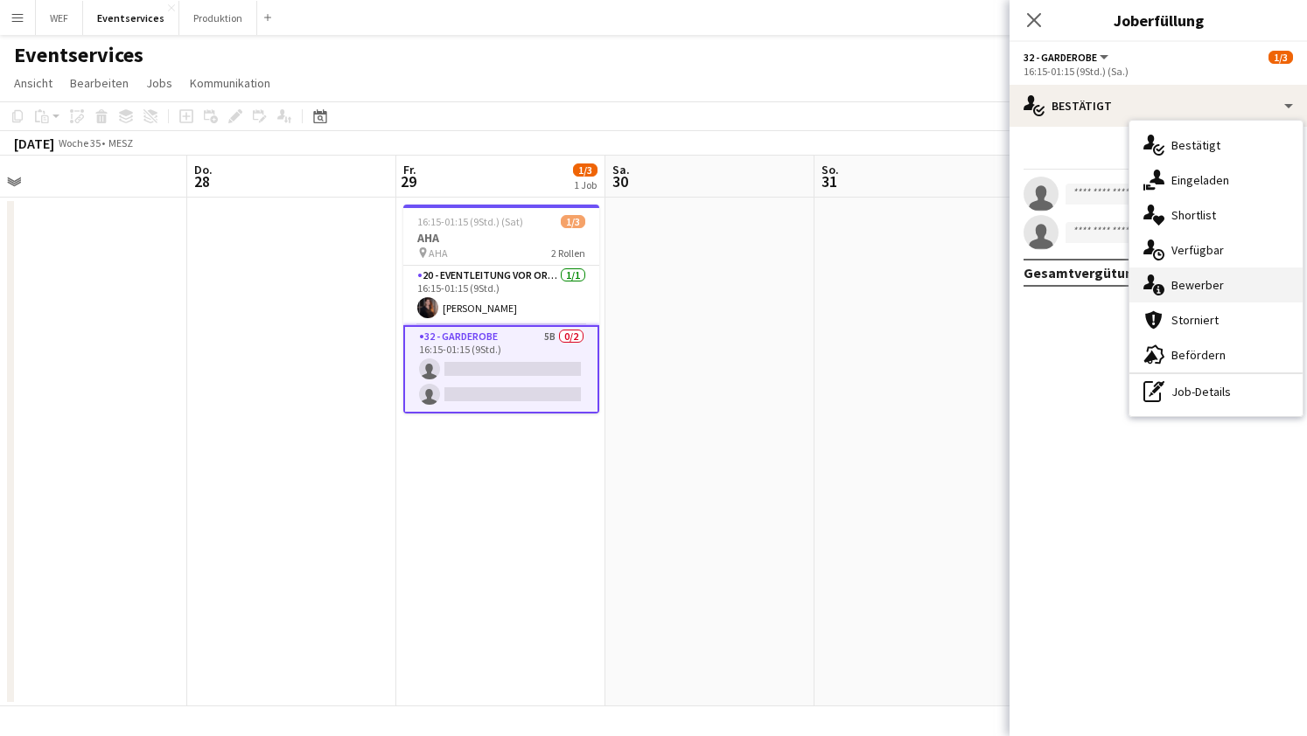
click at [1208, 286] on div "single-neutral-actions-information Bewerber" at bounding box center [1215, 285] width 173 height 35
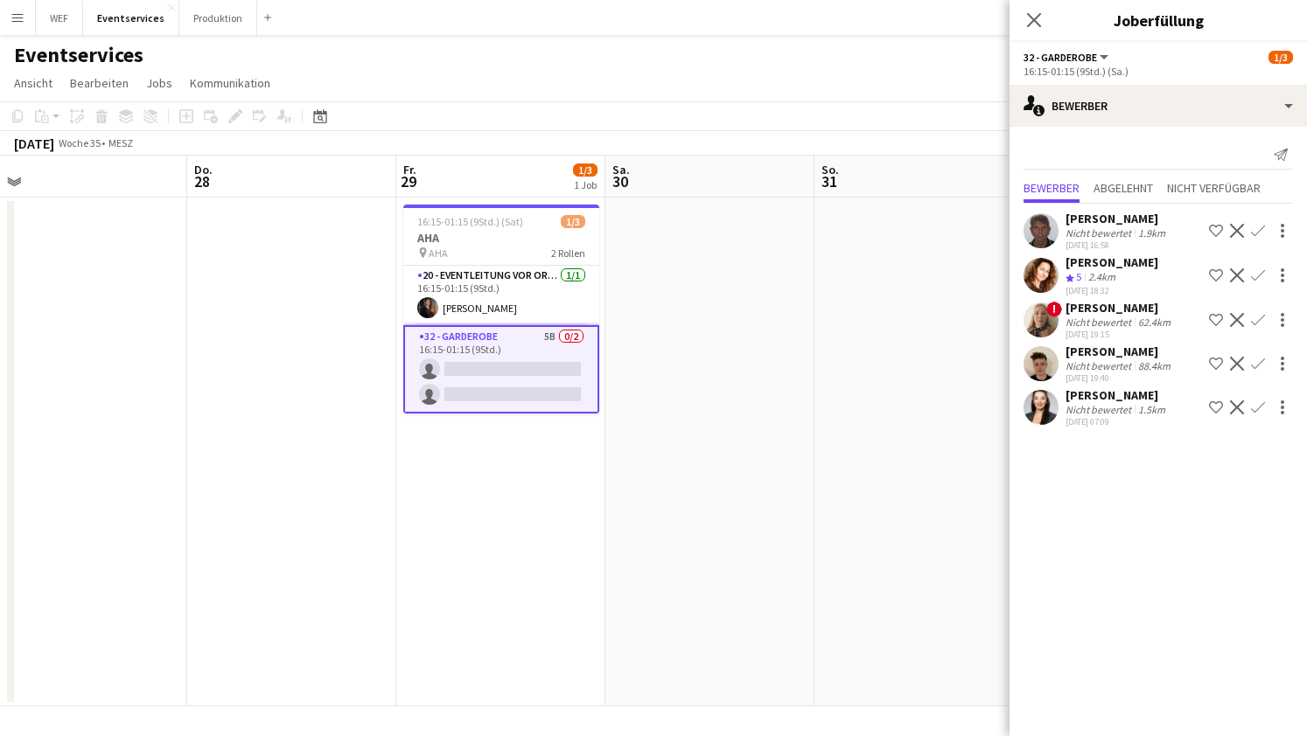
click at [1043, 317] on app-user-avatar at bounding box center [1040, 320] width 35 height 35
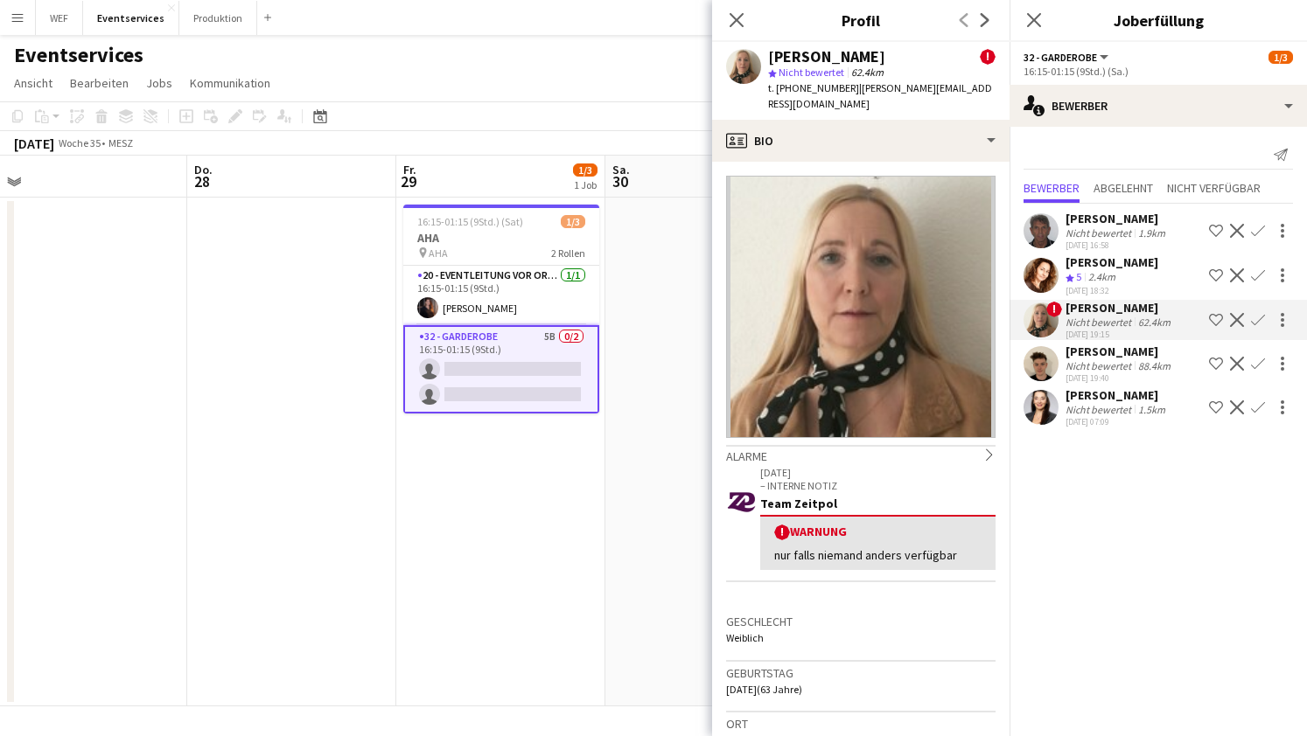
click at [1261, 274] on app-icon "Bestätigen" at bounding box center [1258, 276] width 14 height 14
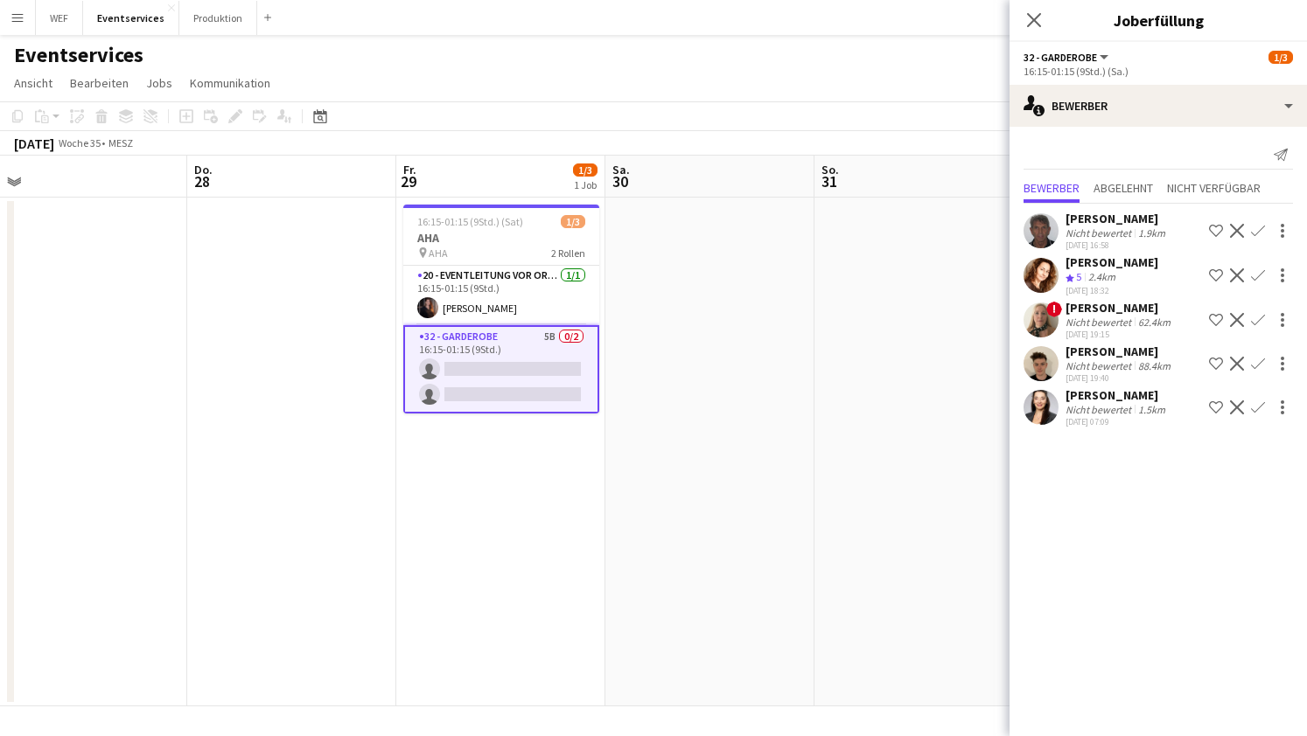
click at [1261, 274] on app-icon "Bestätigen" at bounding box center [1258, 276] width 14 height 14
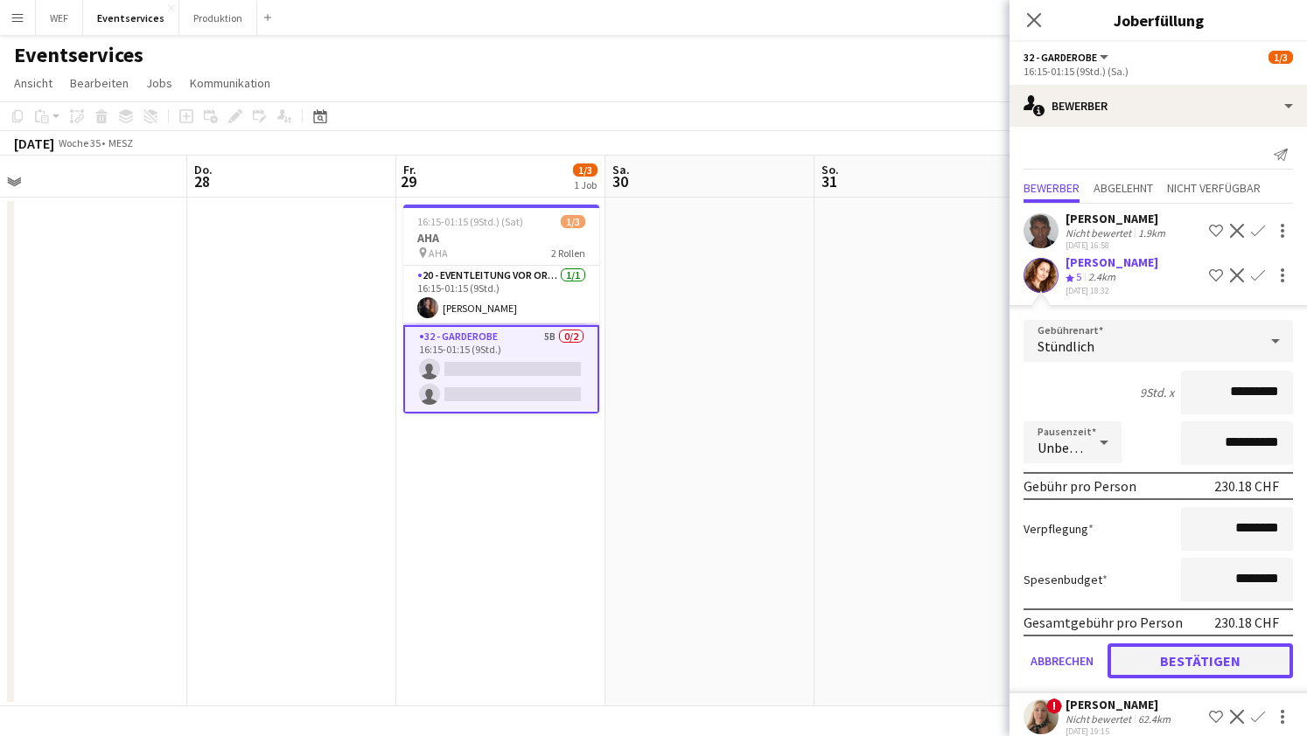
click at [1235, 651] on button "Bestätigen" at bounding box center [1199, 661] width 185 height 35
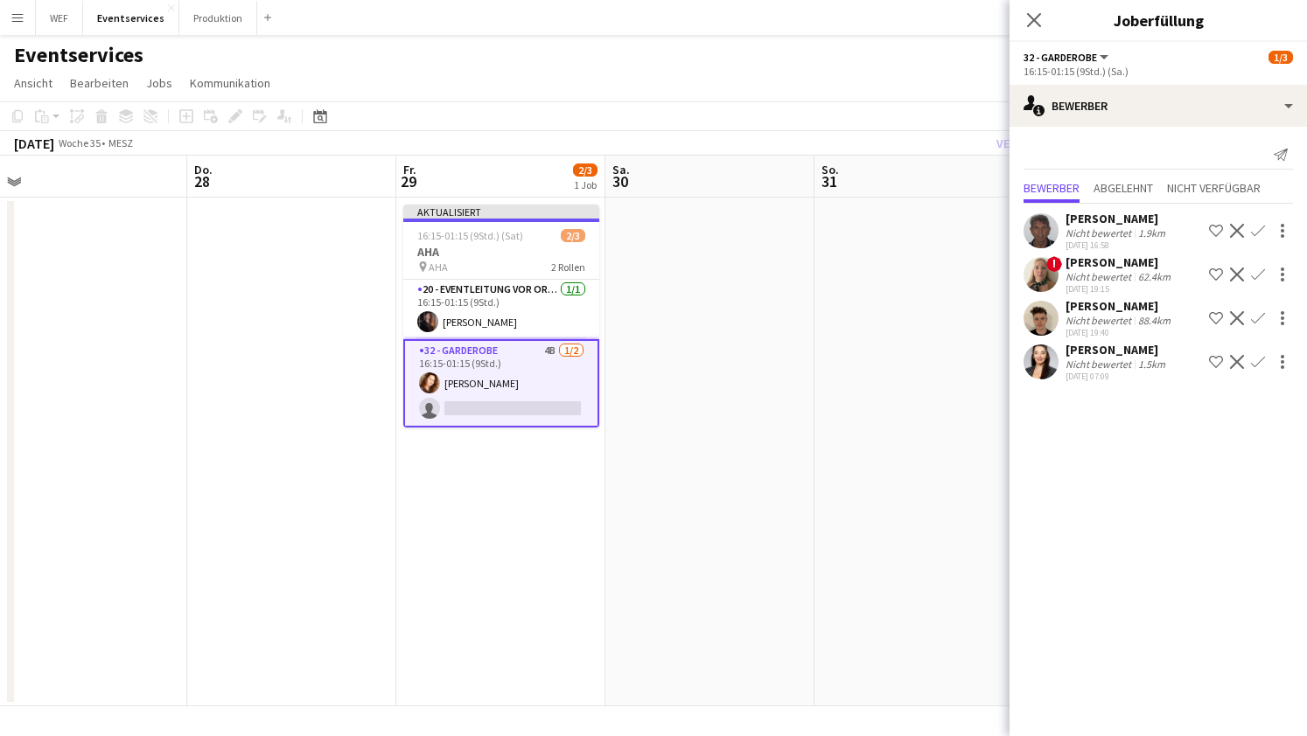
click at [1255, 317] on app-icon "Bestätigen" at bounding box center [1258, 318] width 14 height 14
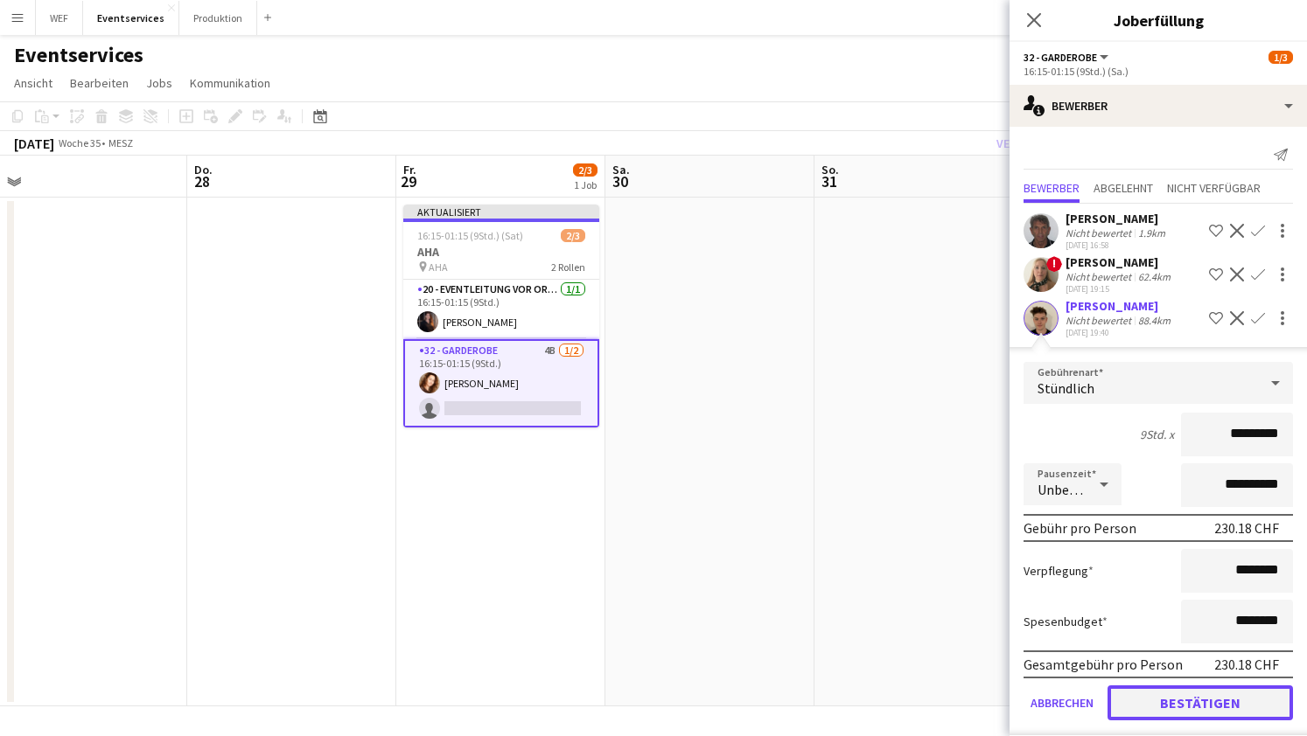
click at [1196, 703] on button "Bestätigen" at bounding box center [1199, 703] width 185 height 35
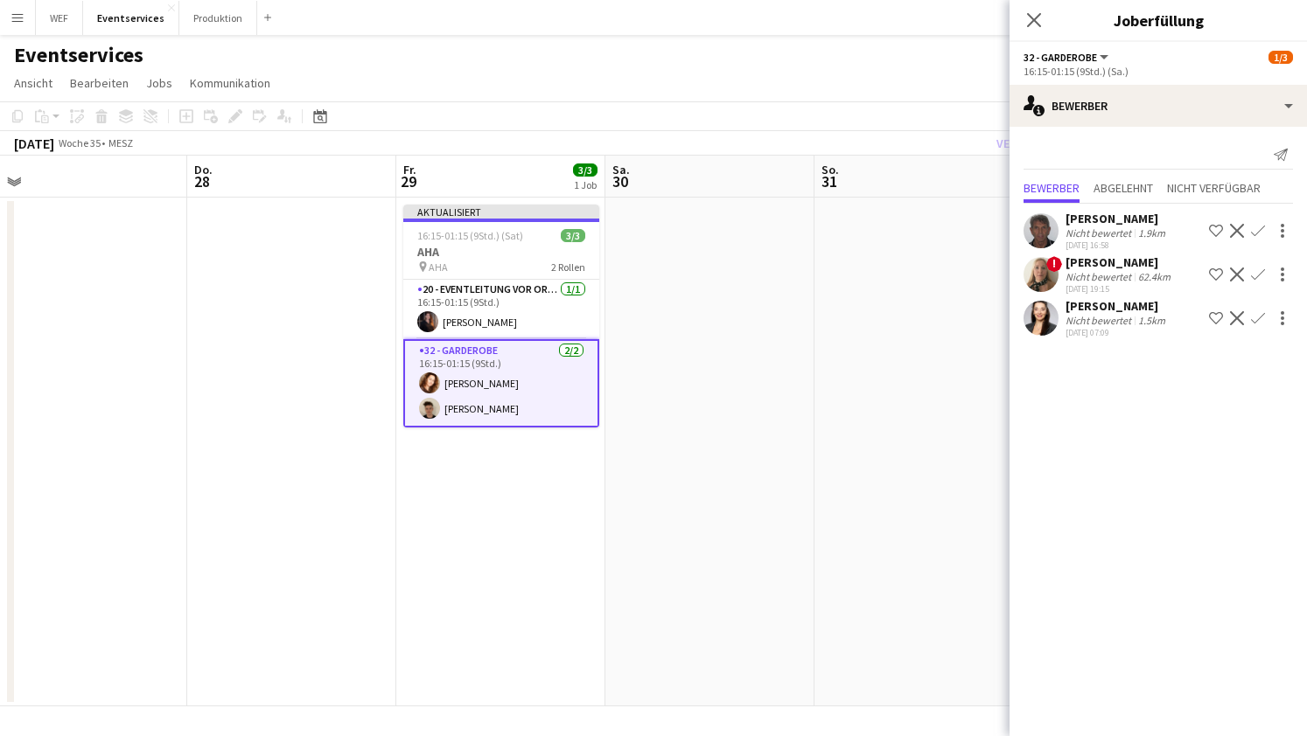
click at [540, 547] on app-date-cell "Aktualisiert 16:15-01:15 (9Std.) (Sat) 3/3 AHA pin AHA 2 Rollen 20 - Eventleitu…" at bounding box center [500, 452] width 209 height 509
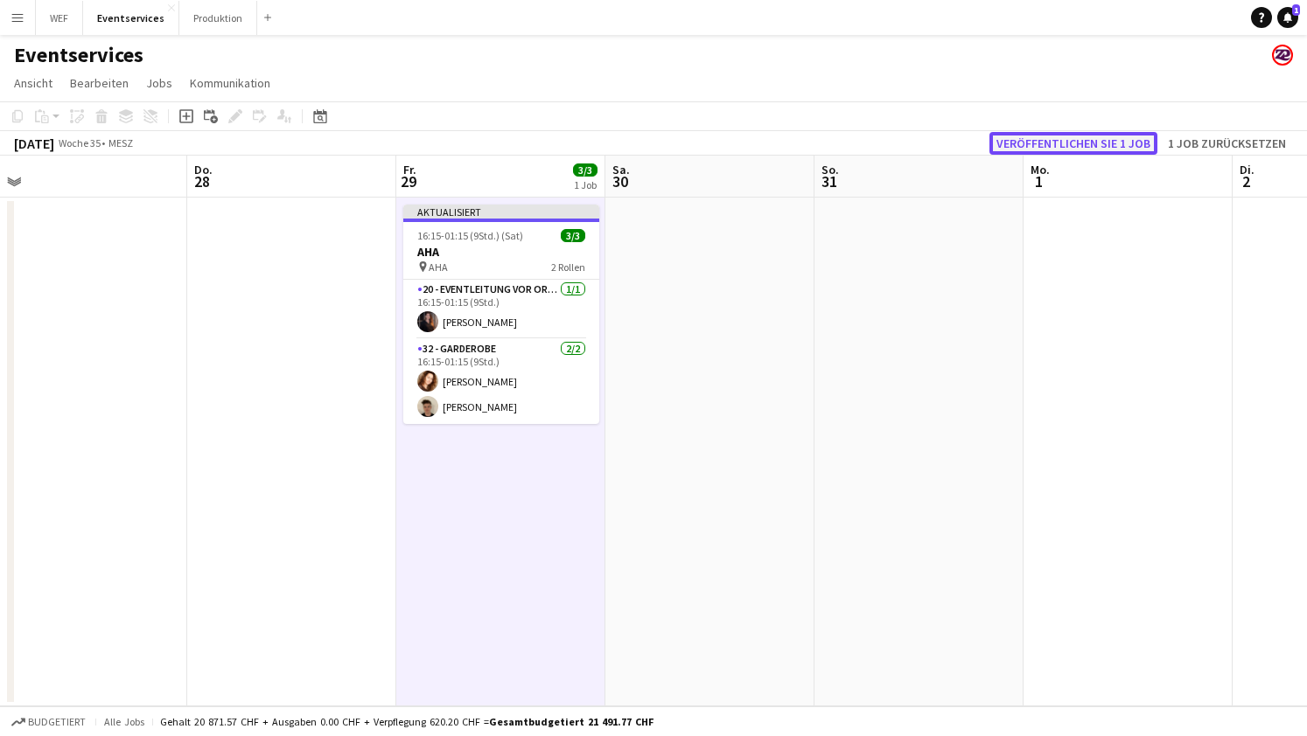
click at [1079, 145] on button "Veröffentlichen Sie 1 Job" at bounding box center [1073, 143] width 168 height 23
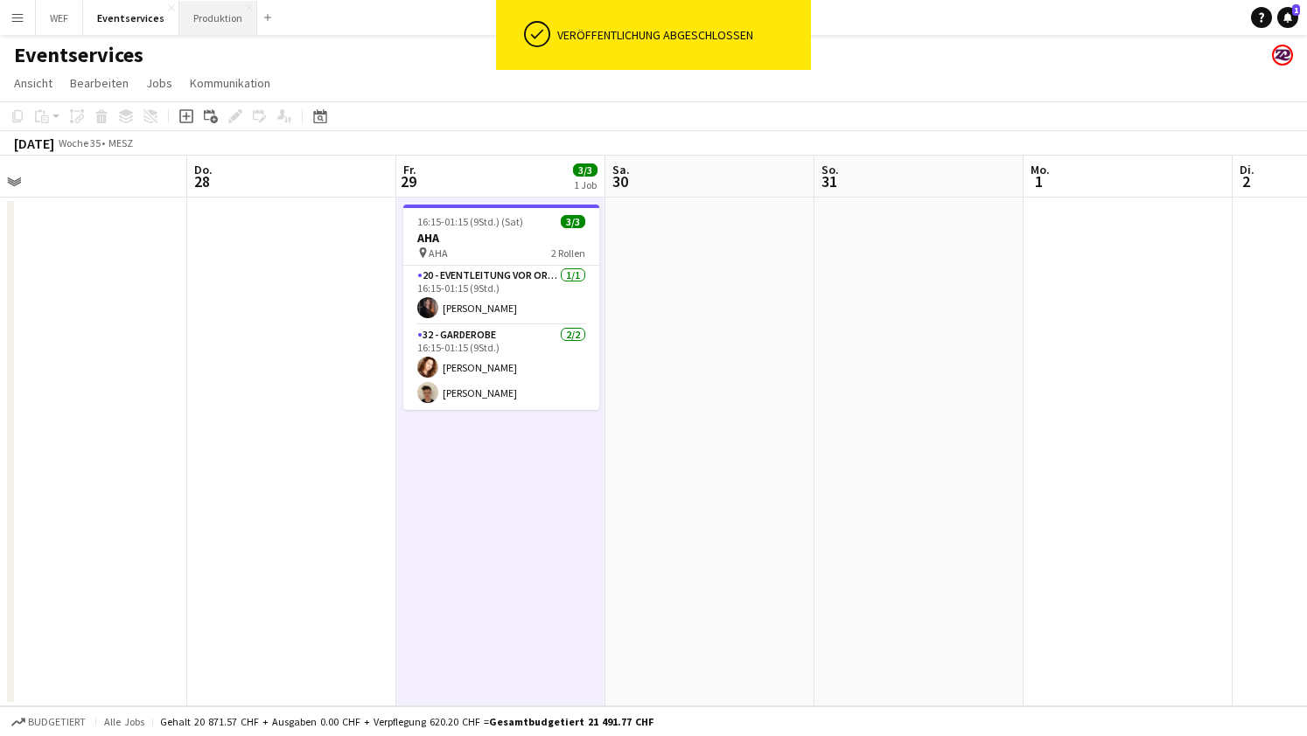
click at [209, 21] on button "Produktion Schließen" at bounding box center [218, 18] width 78 height 34
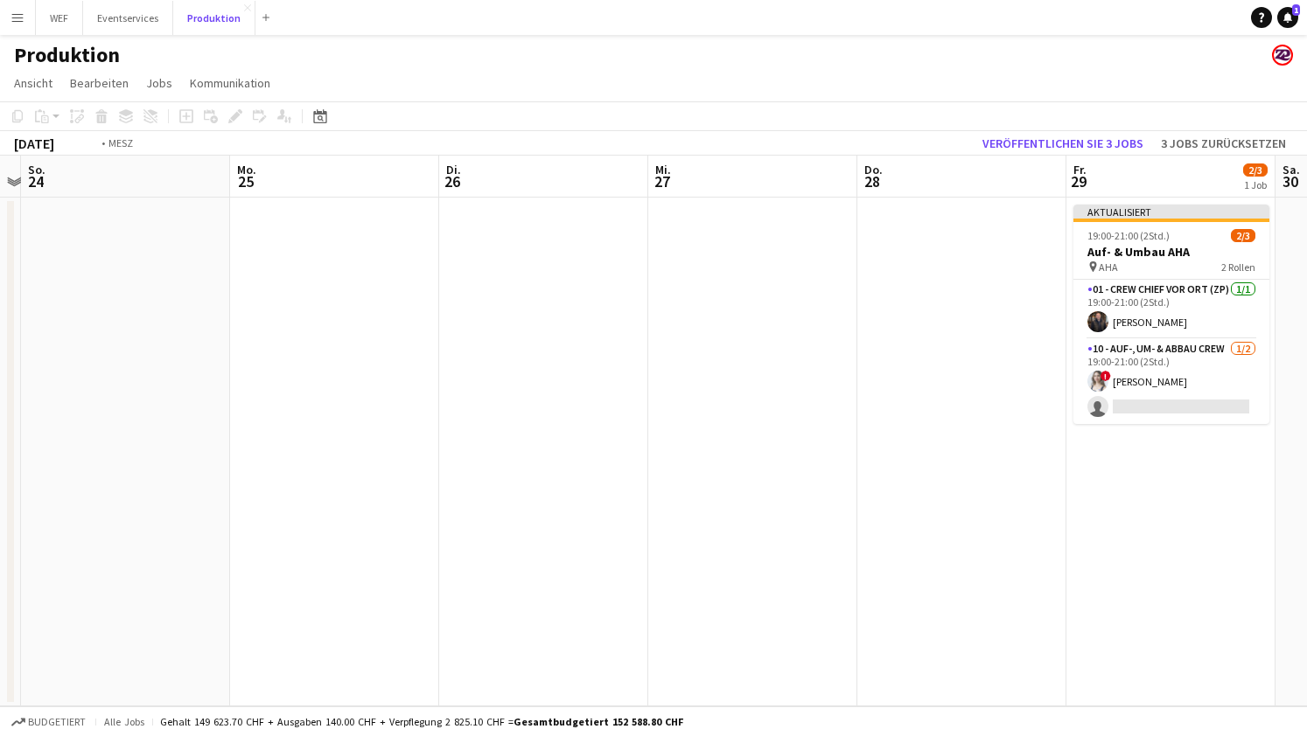
scroll to position [0, 694]
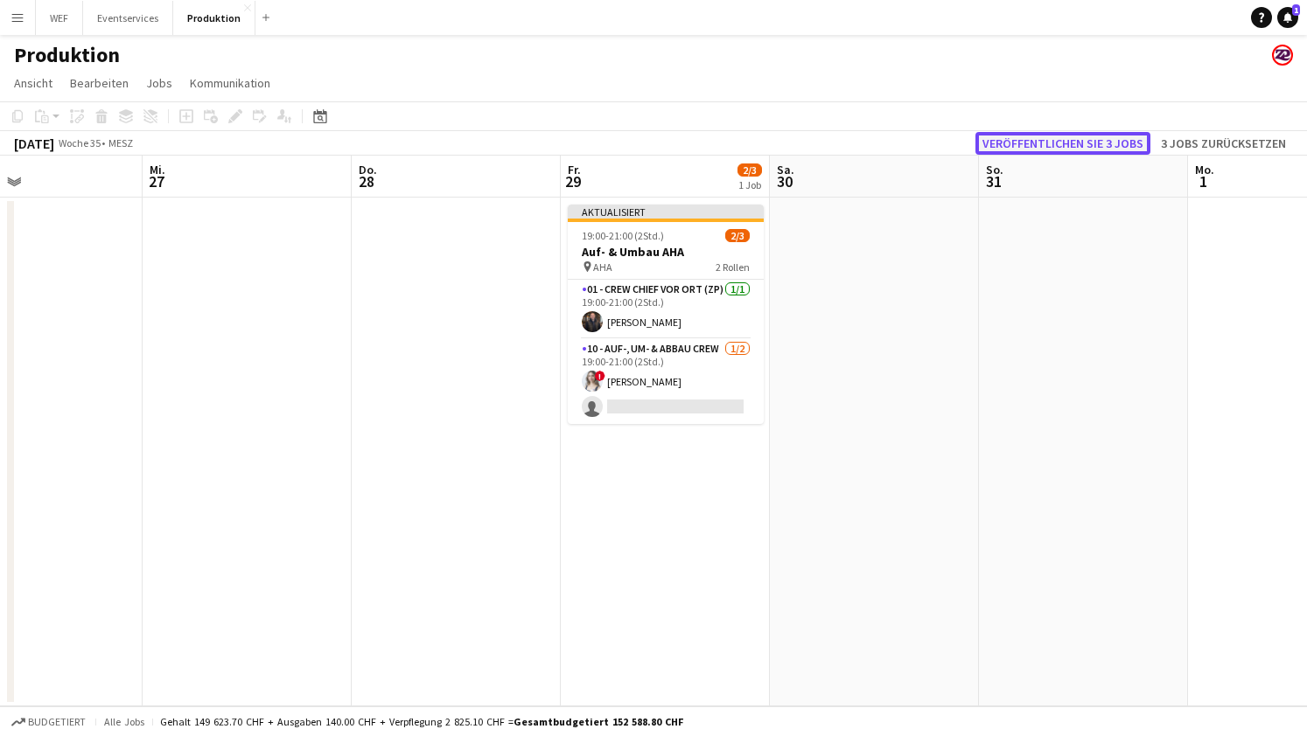
click at [1092, 136] on button "Veröffentlichen Sie 3 Jobs" at bounding box center [1062, 143] width 175 height 23
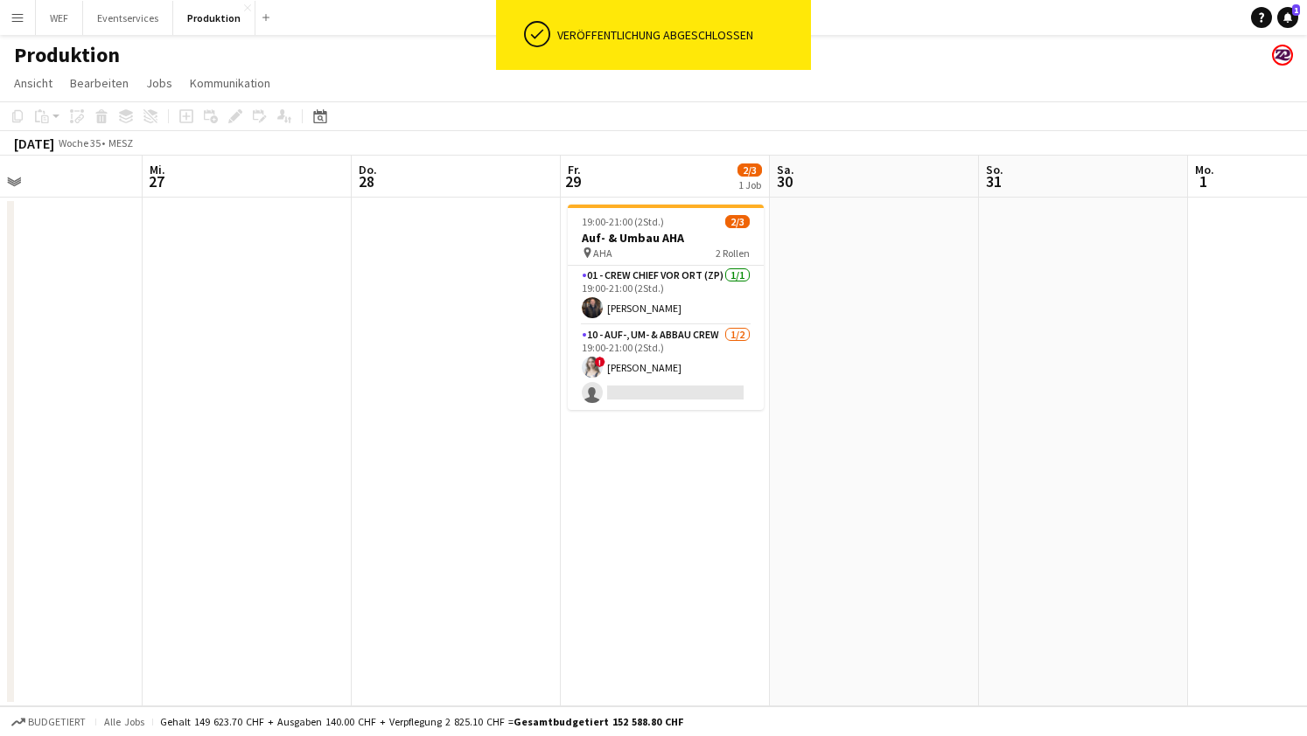
click at [699, 506] on app-date-cell "19:00-21:00 (2Std.) 2/3 Auf- & Umbau AHA pin AHA 2 Rollen 01 - Crew Chief vor O…" at bounding box center [665, 452] width 209 height 509
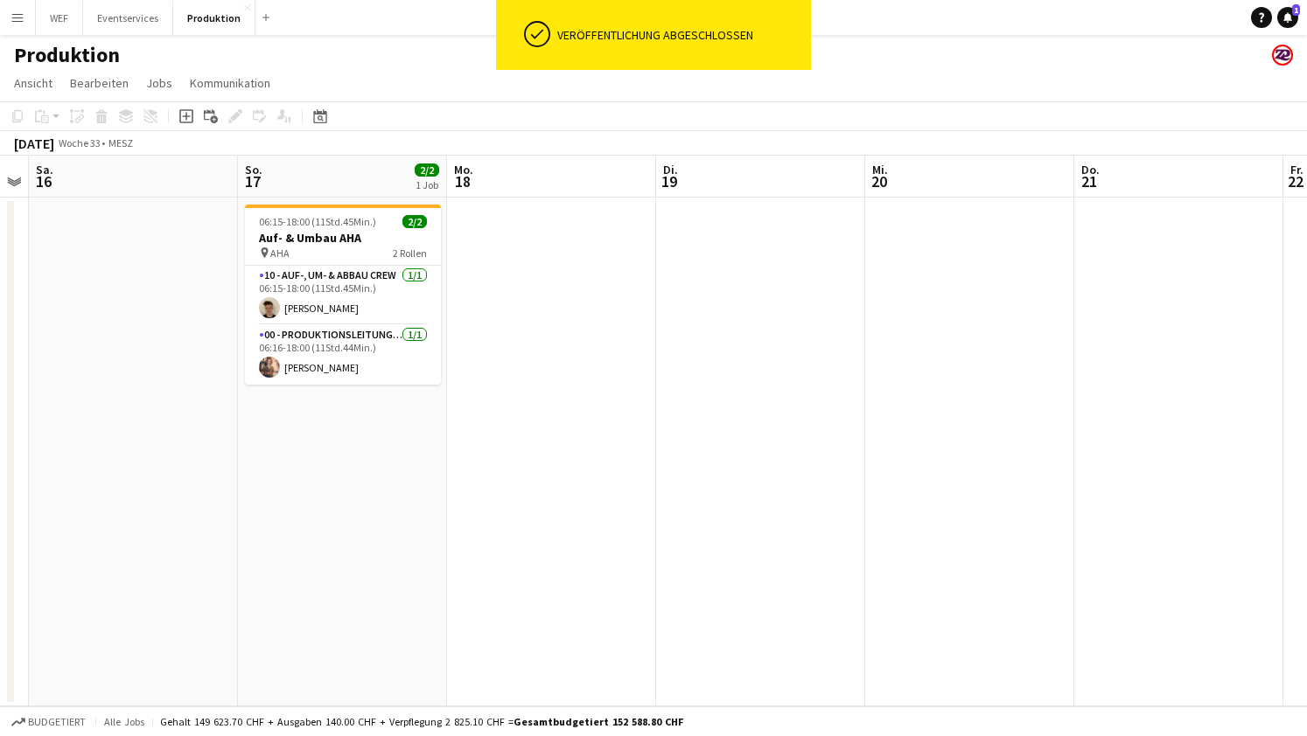
scroll to position [0, 382]
